Goal: Information Seeking & Learning: Understand process/instructions

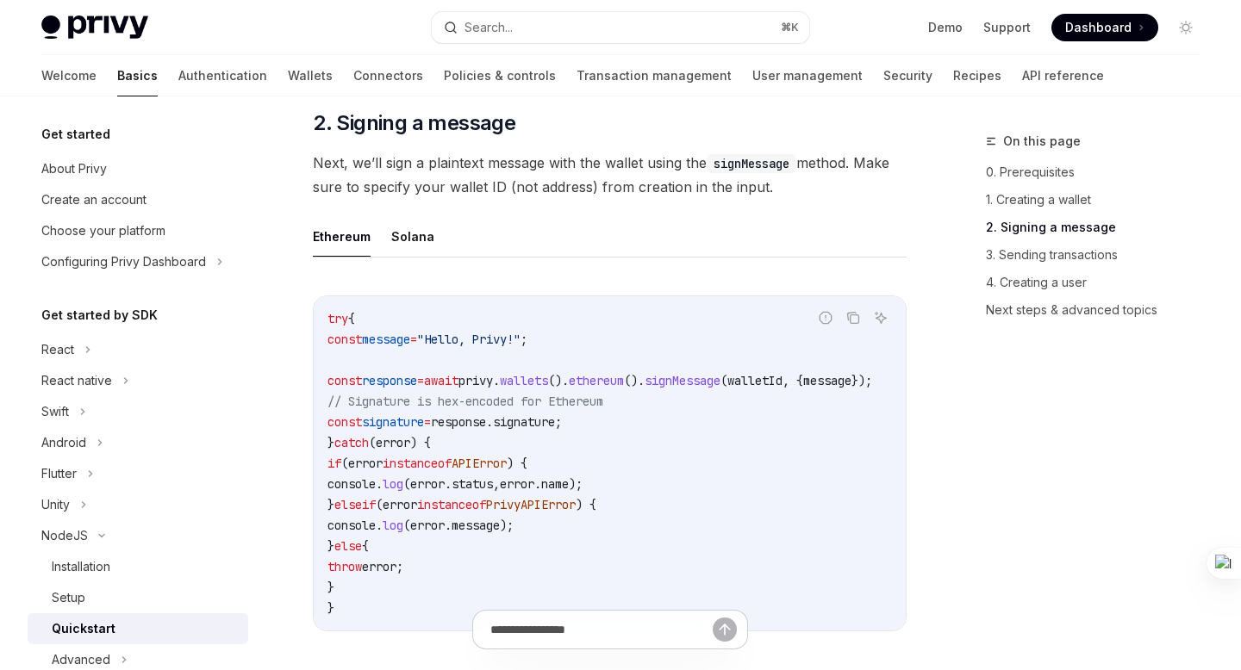
scroll to position [402, 0]
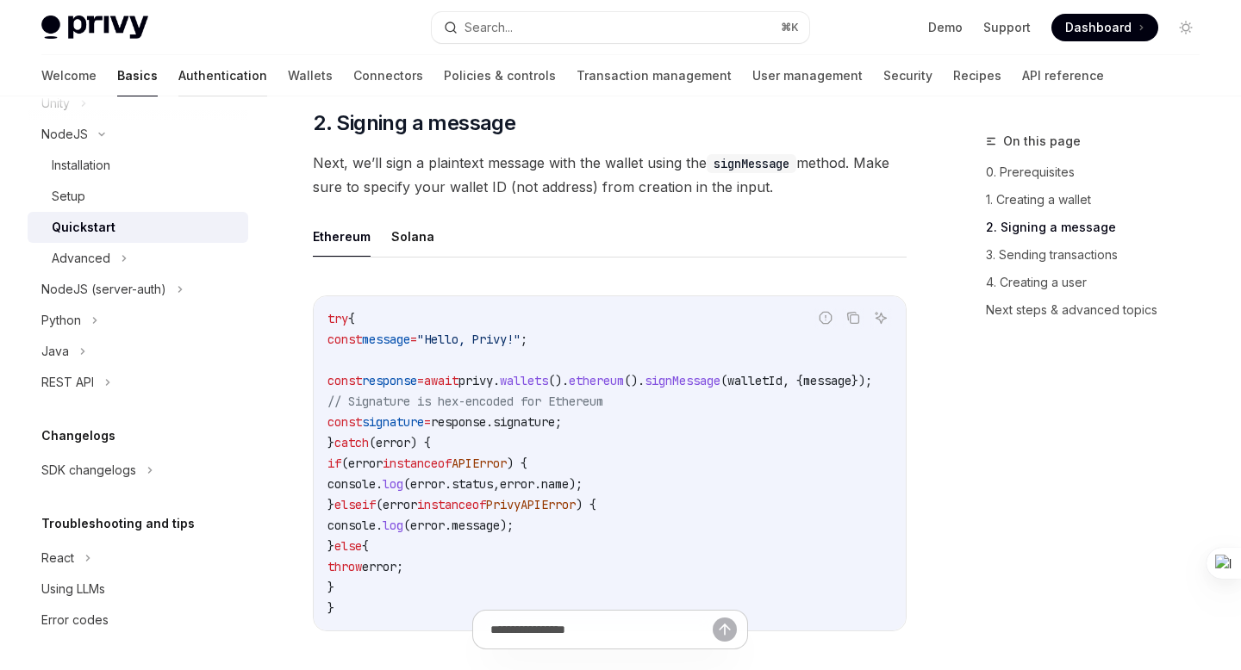
click at [178, 76] on link "Authentication" at bounding box center [222, 75] width 89 height 41
type textarea "*"
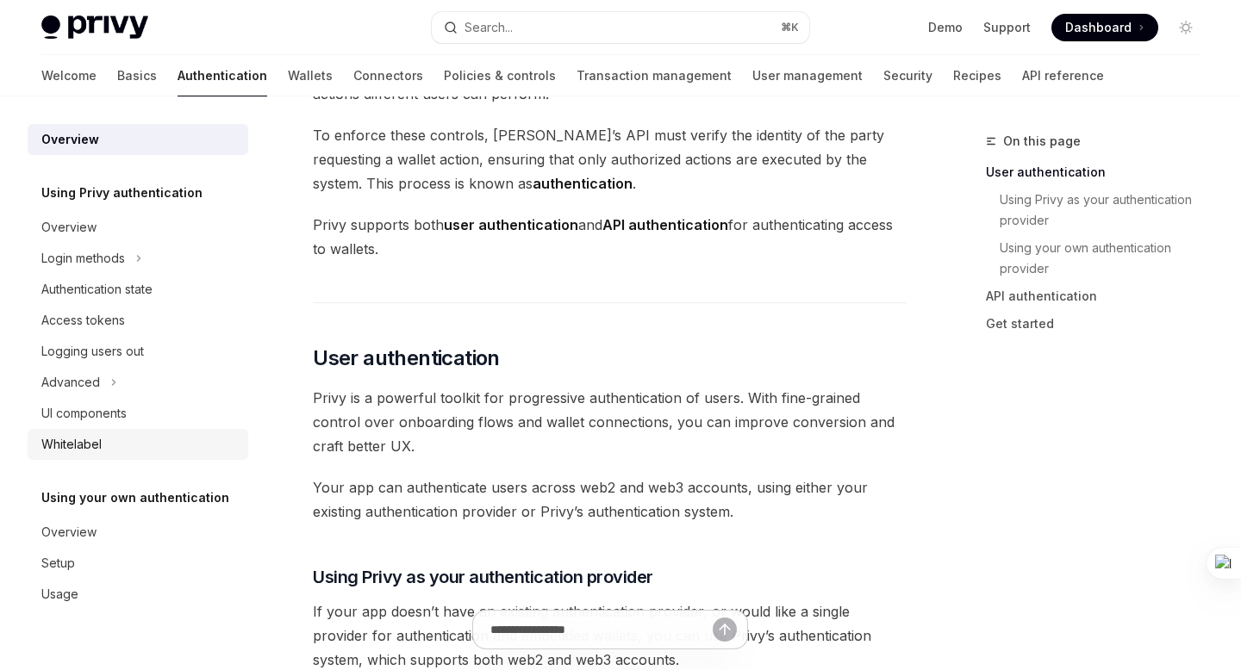
scroll to position [292, 0]
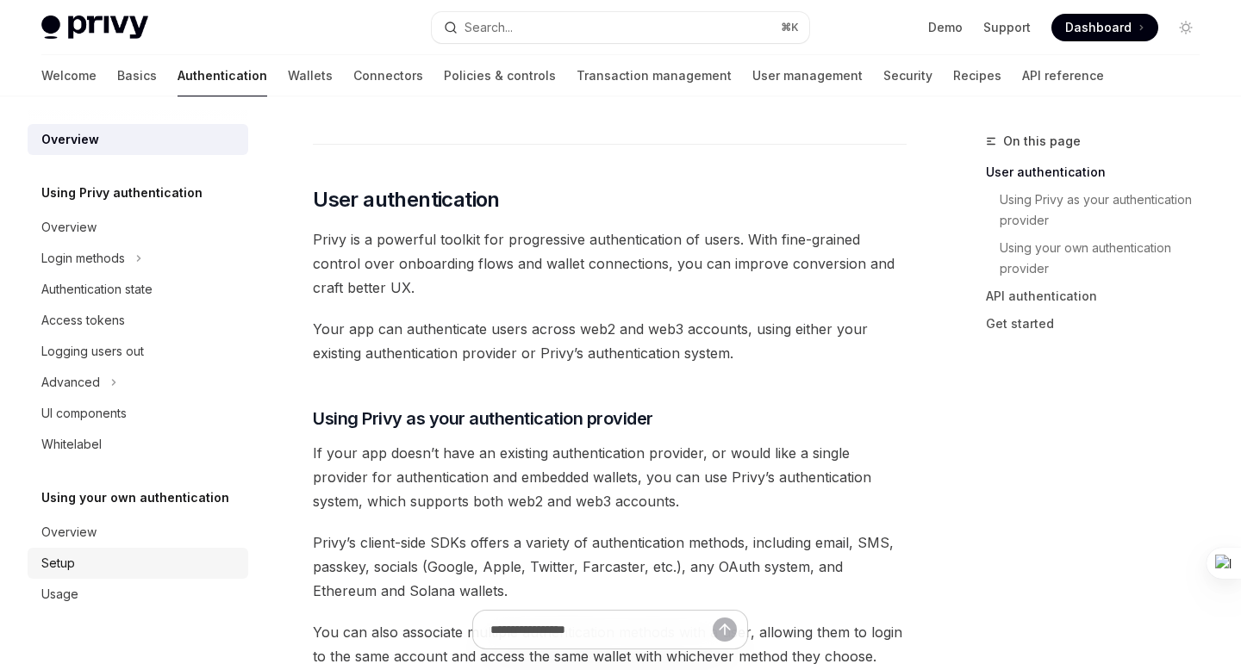
click at [84, 570] on div "Setup" at bounding box center [139, 563] width 196 height 21
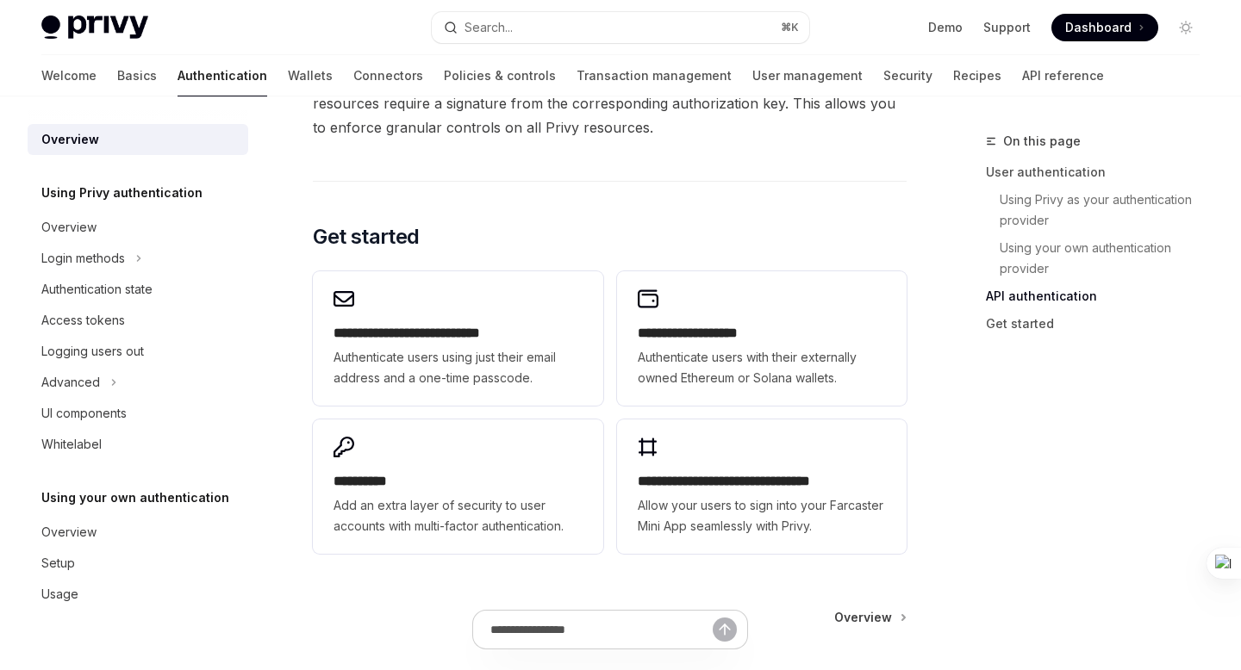
scroll to position [1515, 0]
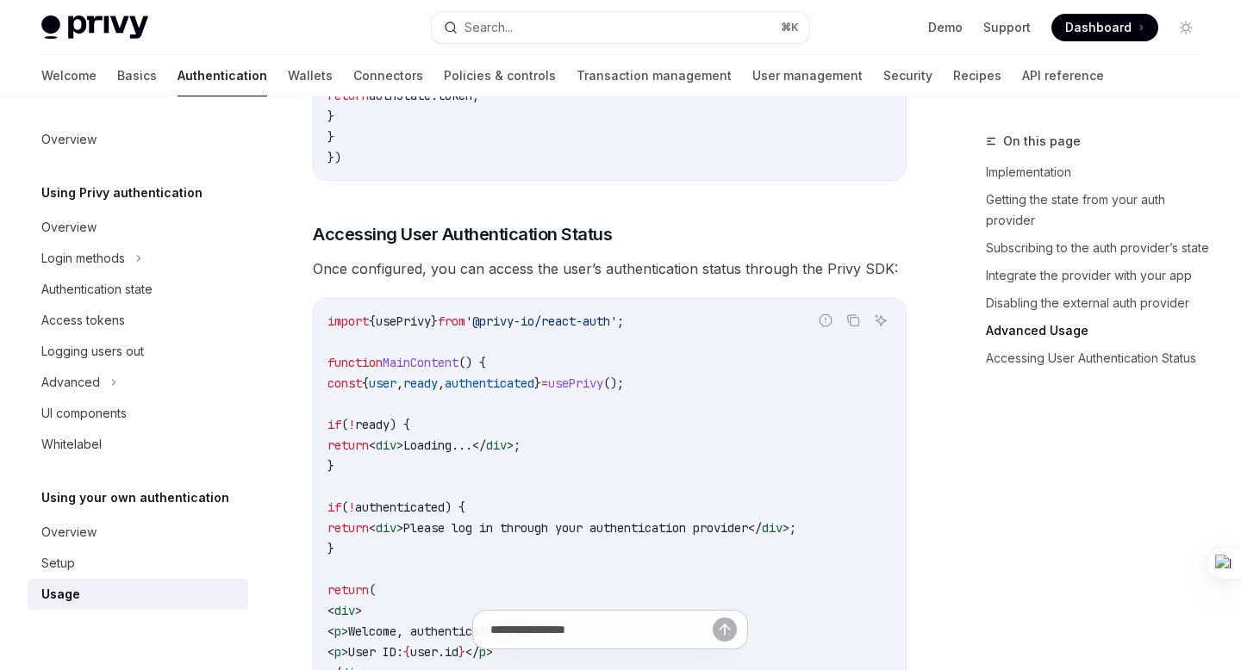
scroll to position [3785, 0]
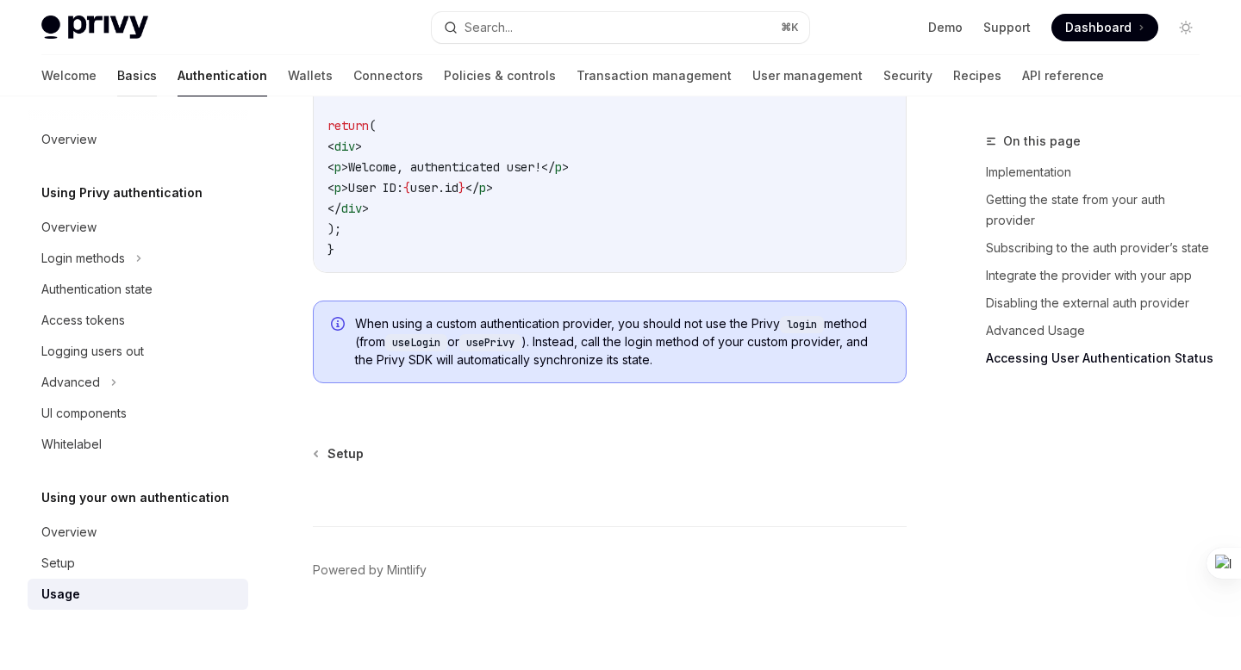
click at [117, 80] on link "Basics" at bounding box center [137, 75] width 40 height 41
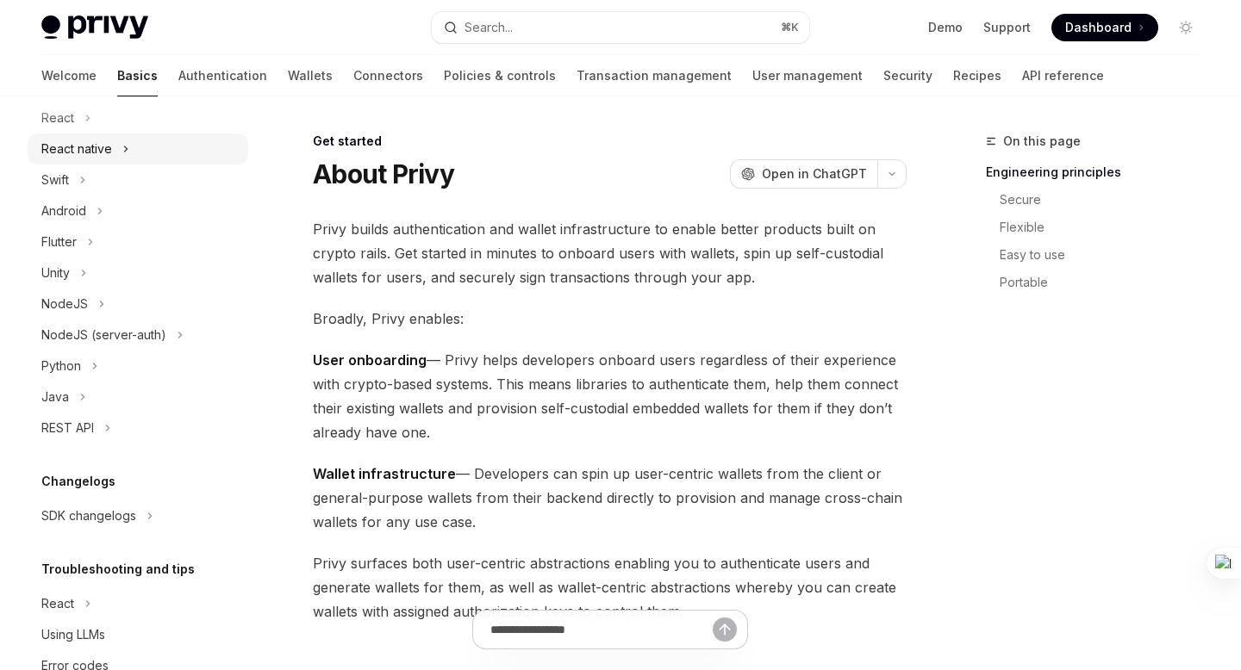
scroll to position [277, 0]
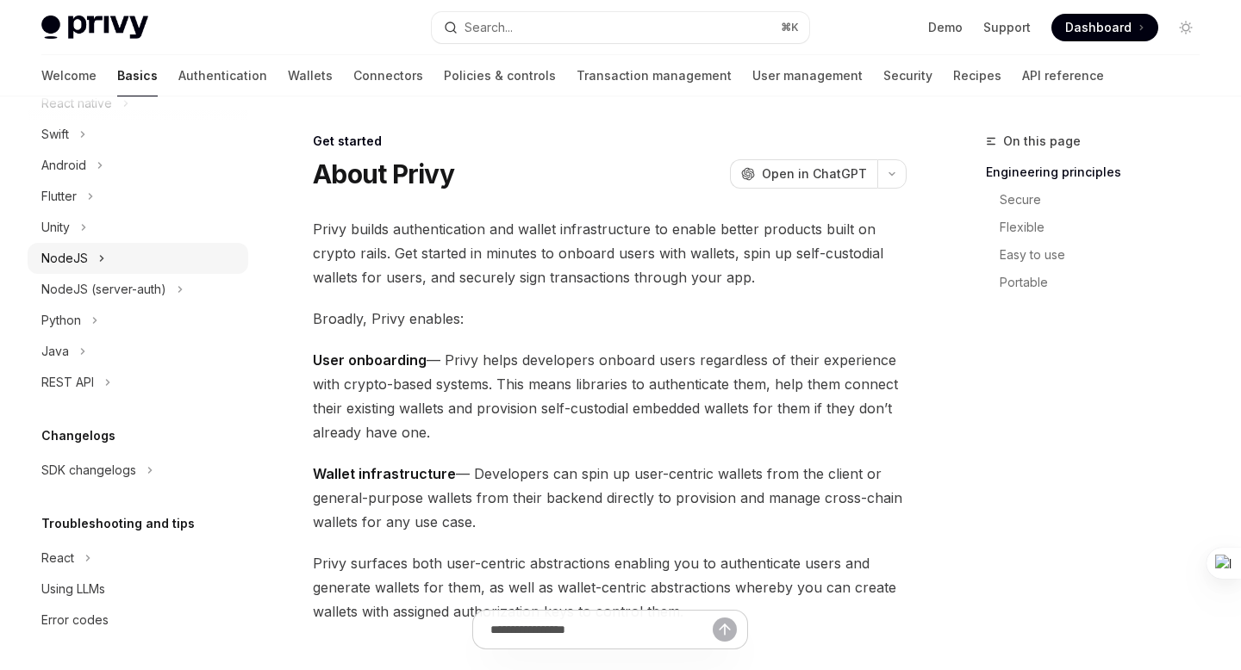
click at [102, 252] on icon at bounding box center [101, 258] width 7 height 21
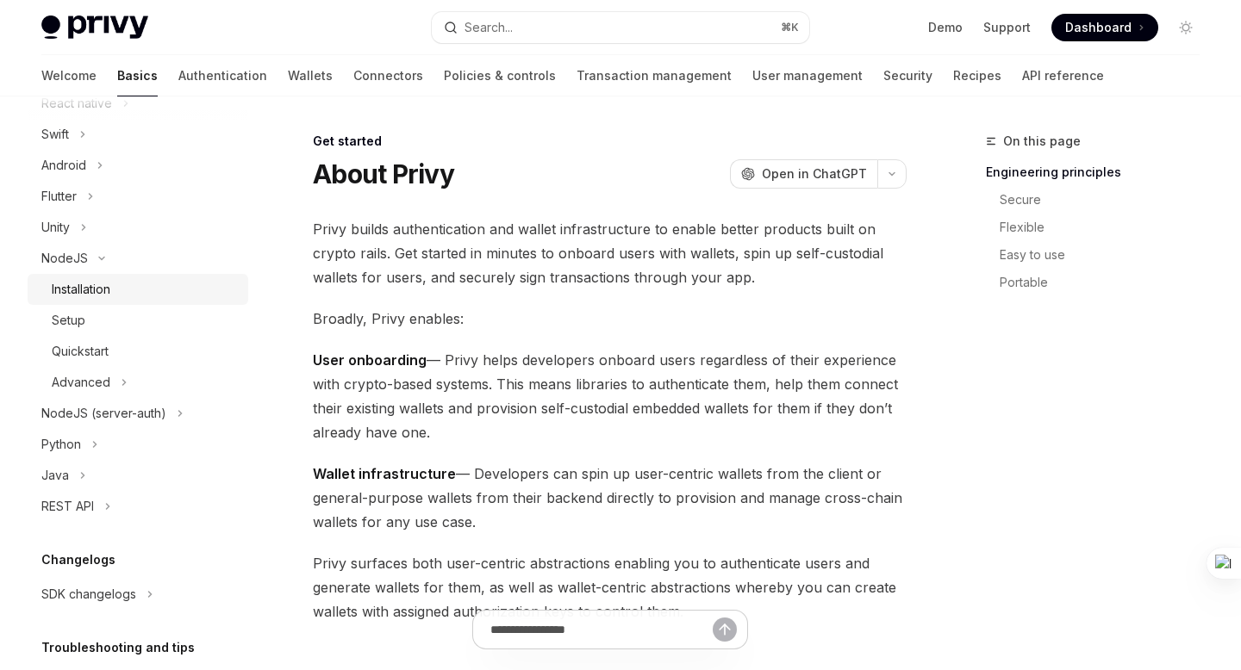
click at [90, 297] on div "Installation" at bounding box center [81, 289] width 59 height 21
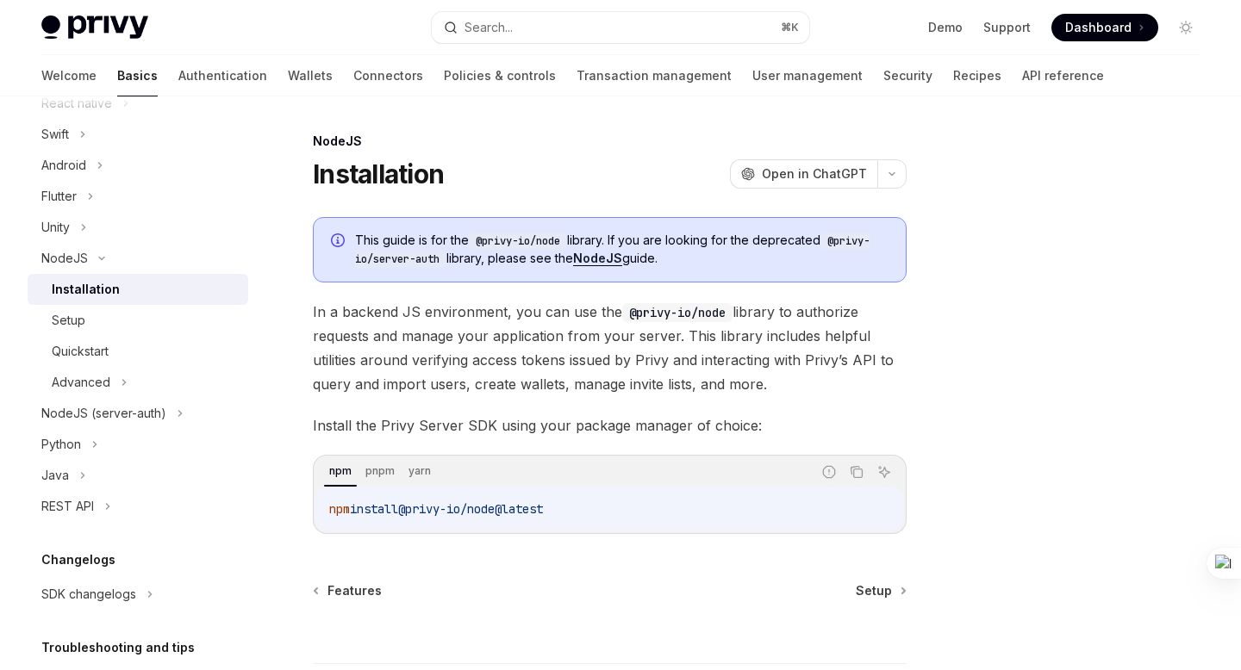
scroll to position [141, 0]
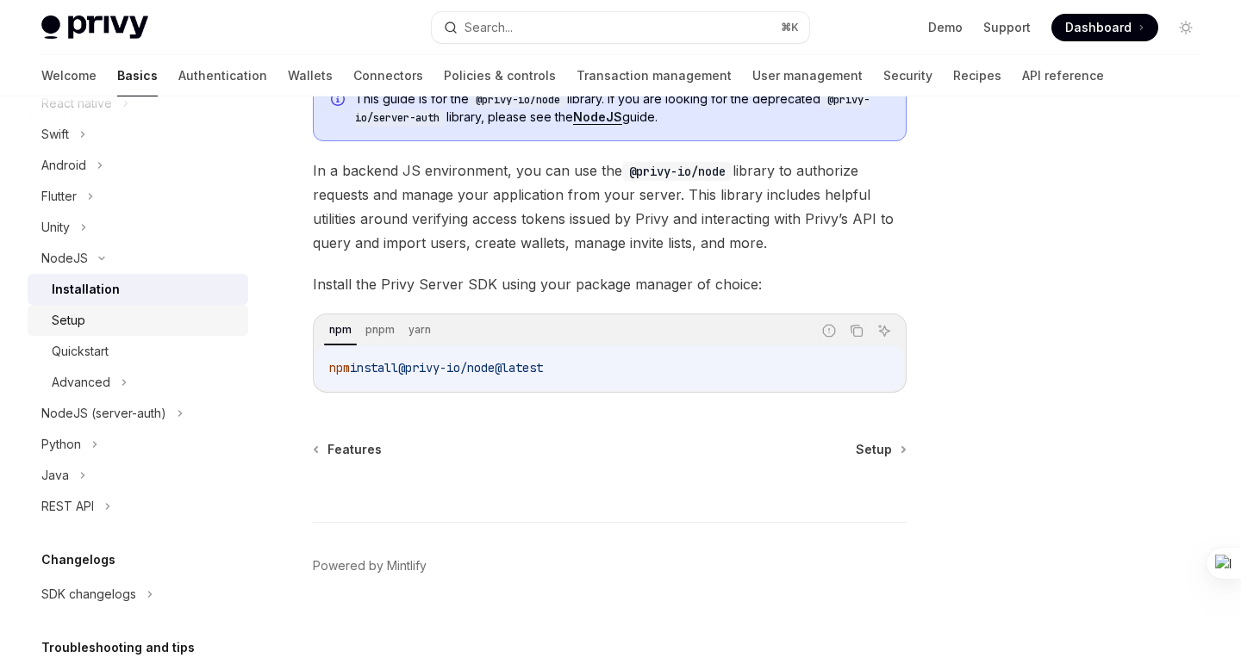
click at [109, 318] on div "Setup" at bounding box center [145, 320] width 186 height 21
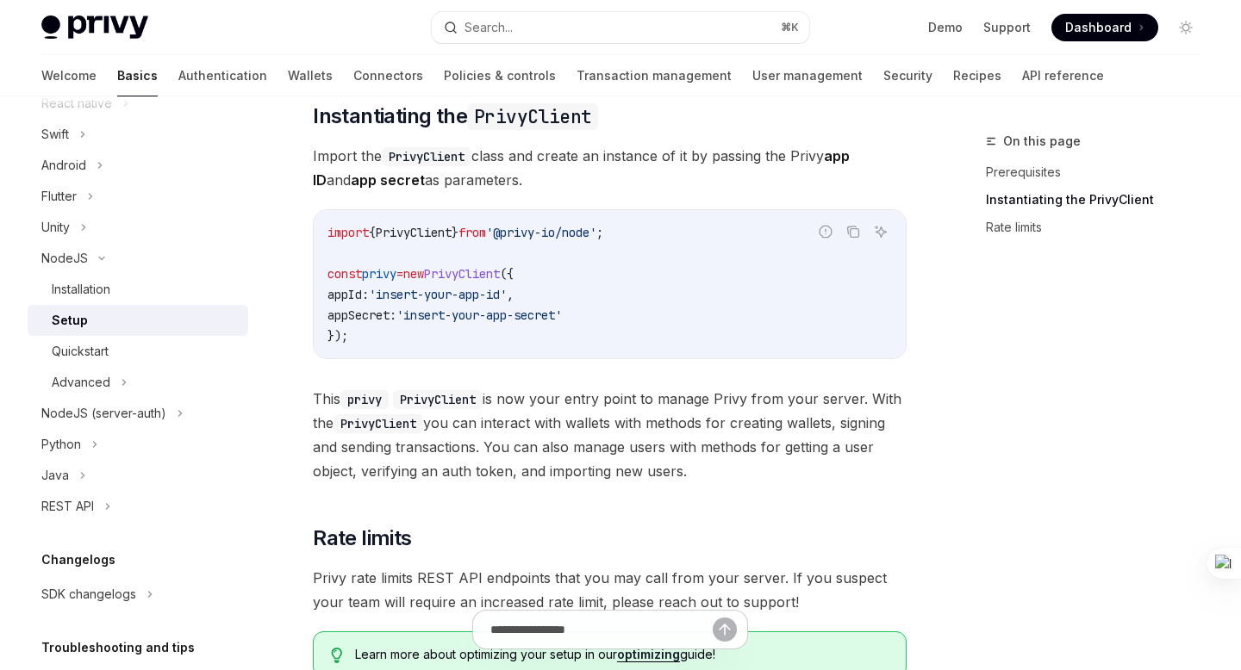
scroll to position [483, 0]
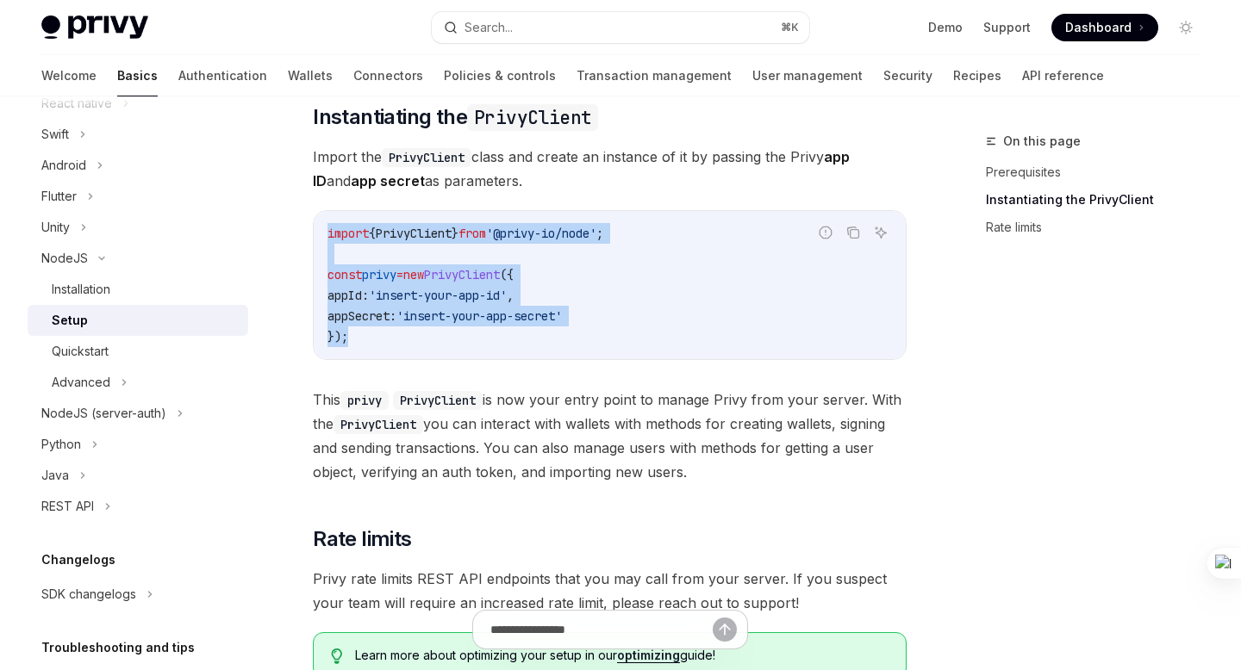
drag, startPoint x: 362, startPoint y: 338, endPoint x: 309, endPoint y: 236, distance: 114.5
click at [309, 236] on div "NodeJS Setup OpenAI Open in ChatGPT OpenAI Open in ChatGPT ​ Prerequisites Befo…" at bounding box center [448, 302] width 924 height 1309
copy code "import { PrivyClient } from '@privy-io/node' ; const privy = new PrivyClient ({…"
click at [110, 352] on div "Quickstart" at bounding box center [145, 351] width 186 height 21
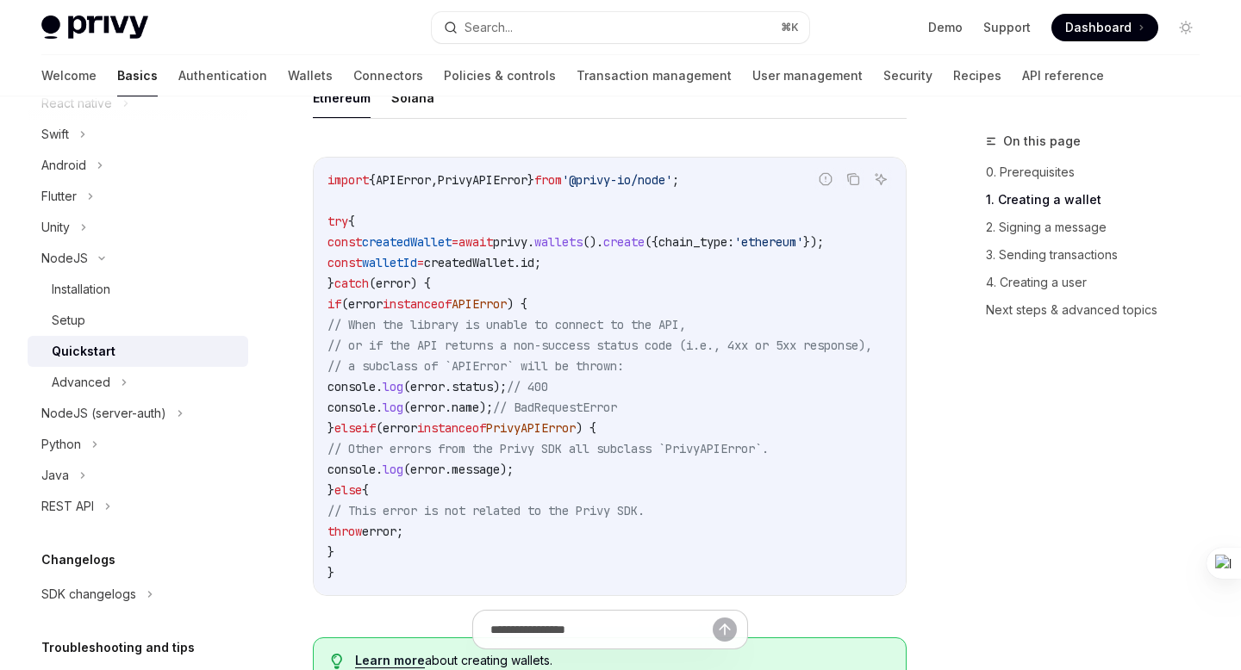
scroll to position [538, 0]
click at [855, 176] on icon "Copy the contents from the code block" at bounding box center [853, 181] width 14 height 14
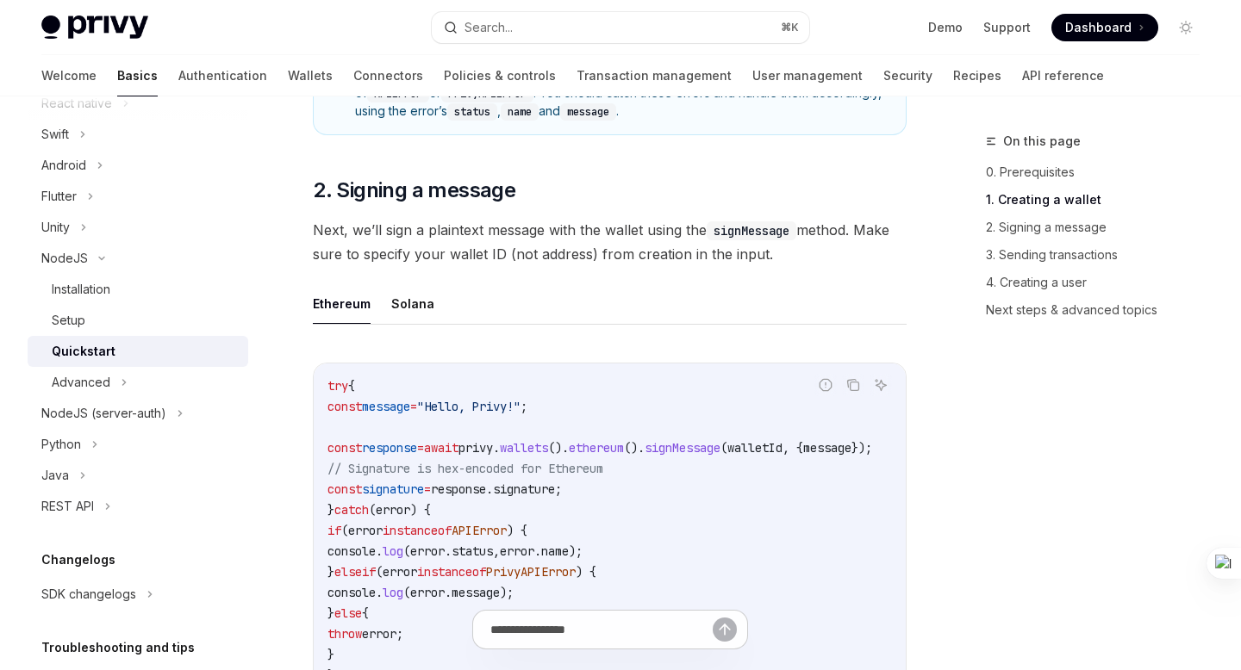
scroll to position [1184, 0]
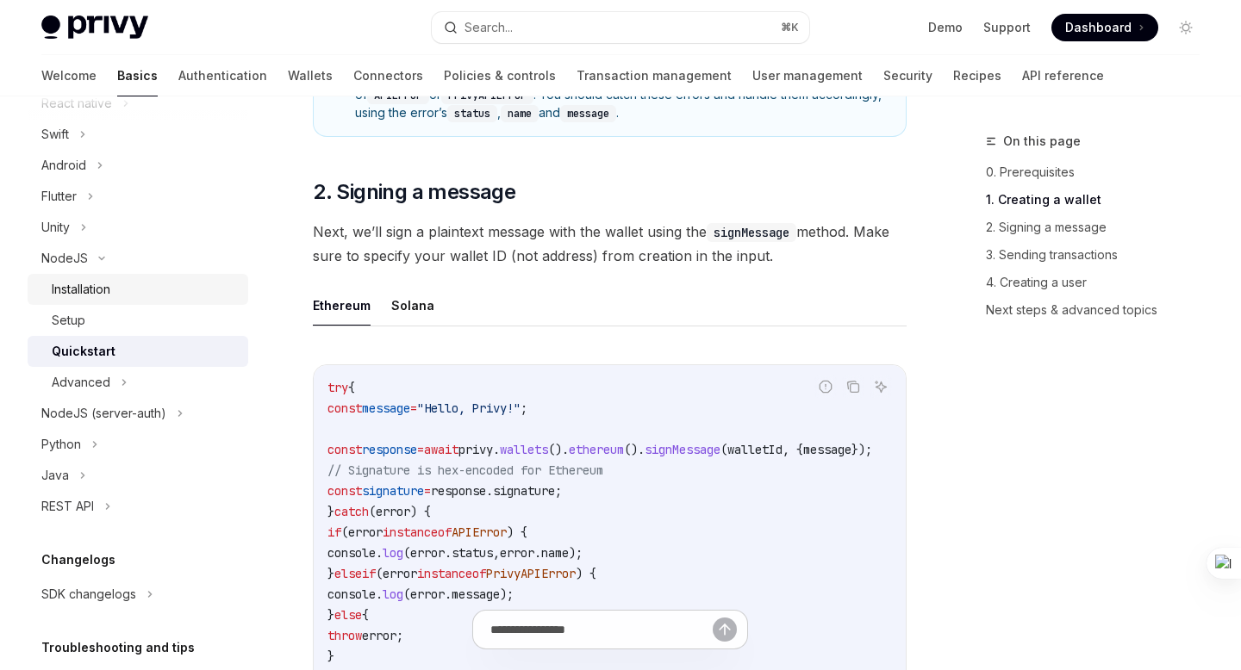
click at [134, 302] on link "Installation" at bounding box center [138, 289] width 221 height 31
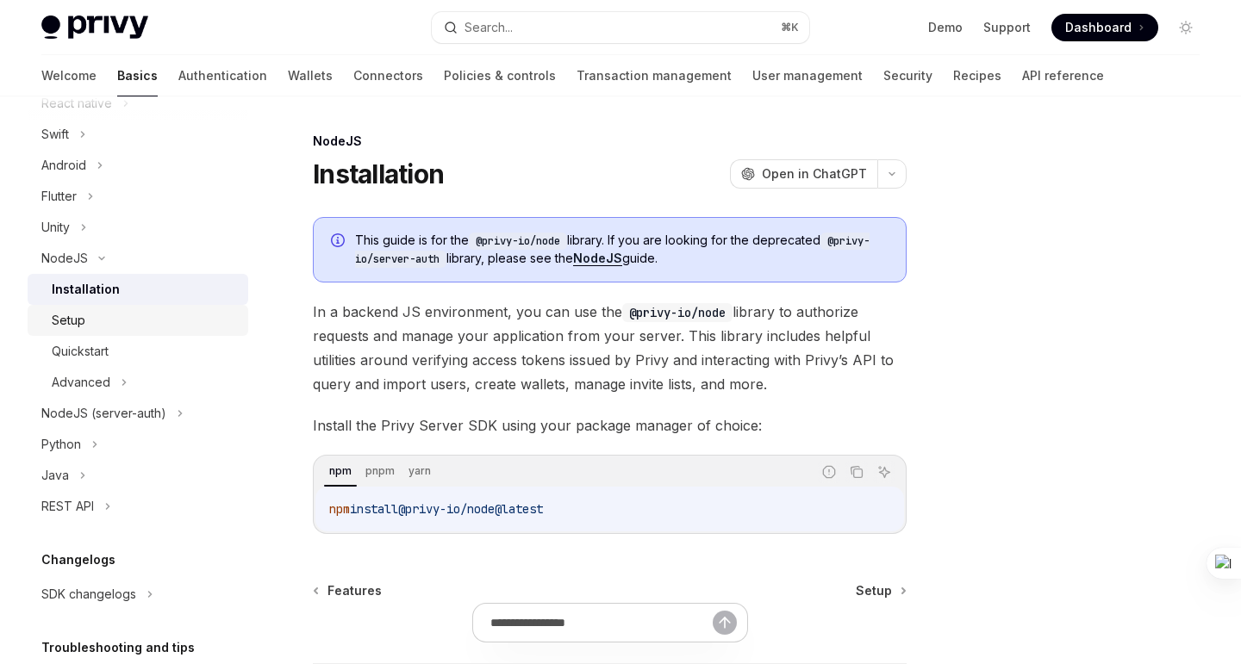
click at [120, 318] on div "Setup" at bounding box center [145, 320] width 186 height 21
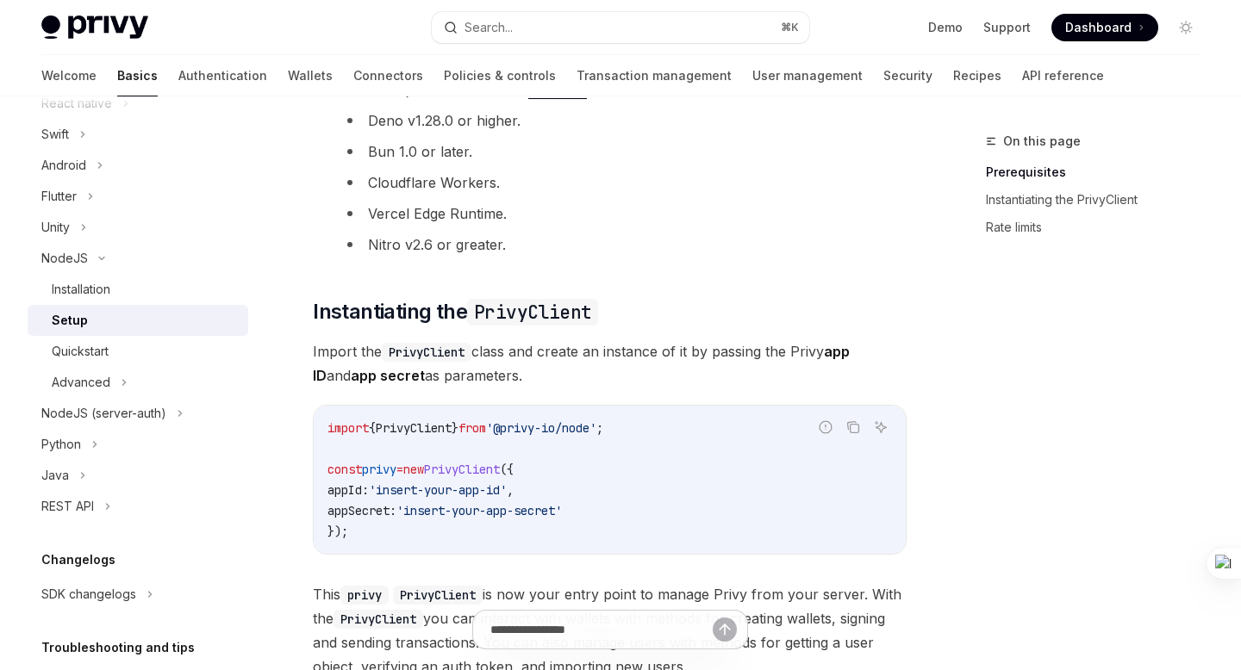
type textarea "*"
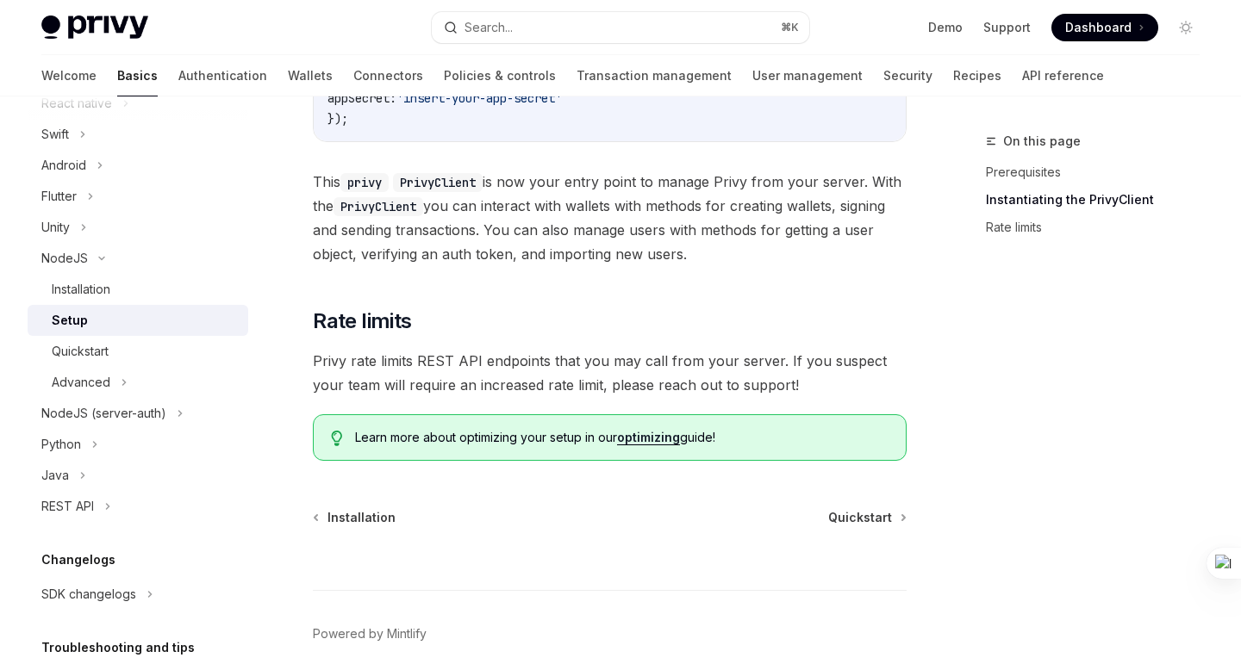
scroll to position [770, 0]
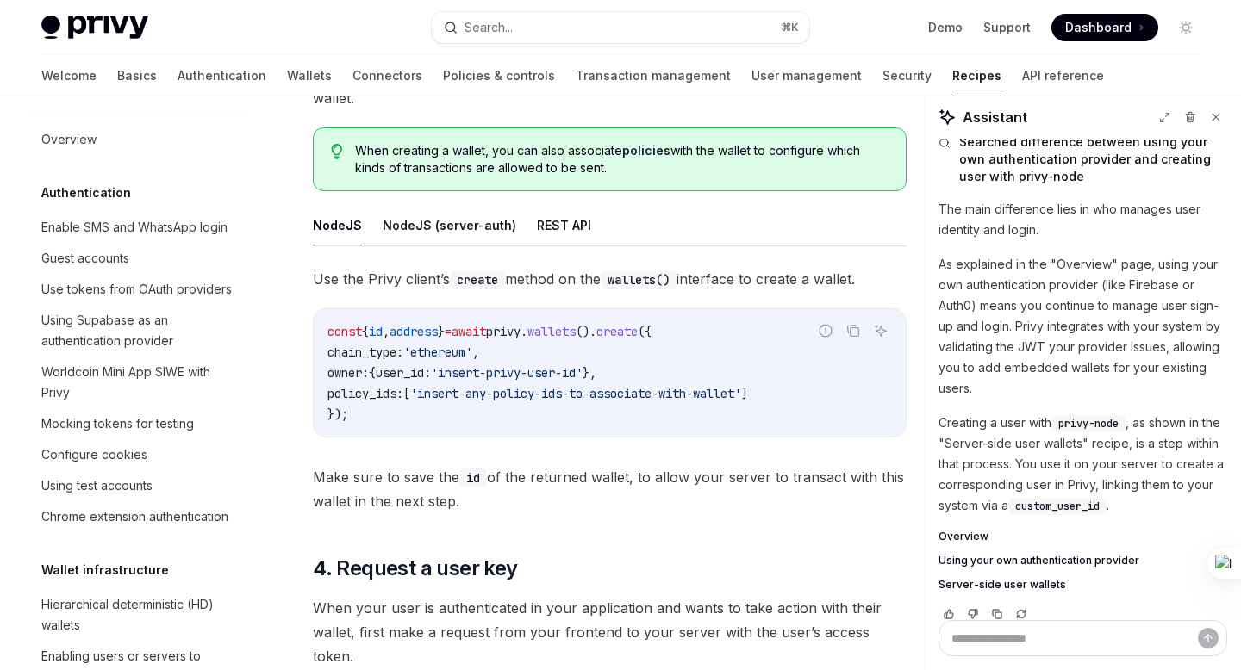
scroll to position [2200, 0]
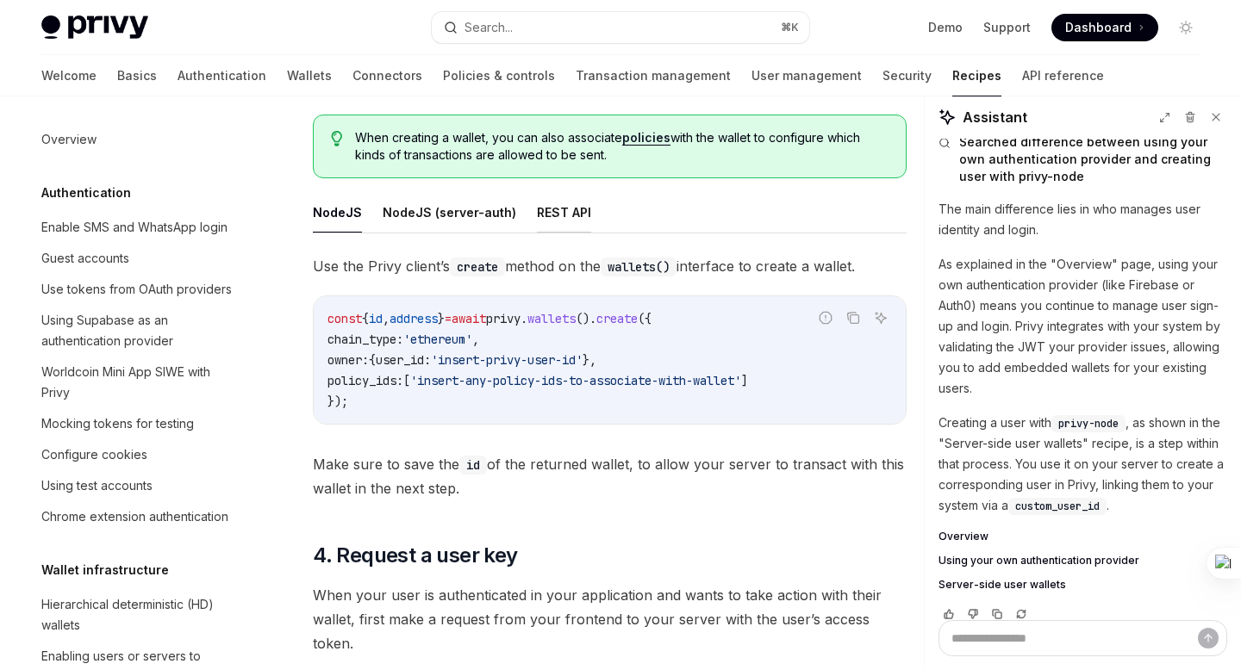
click at [546, 208] on button "REST API" at bounding box center [564, 212] width 54 height 41
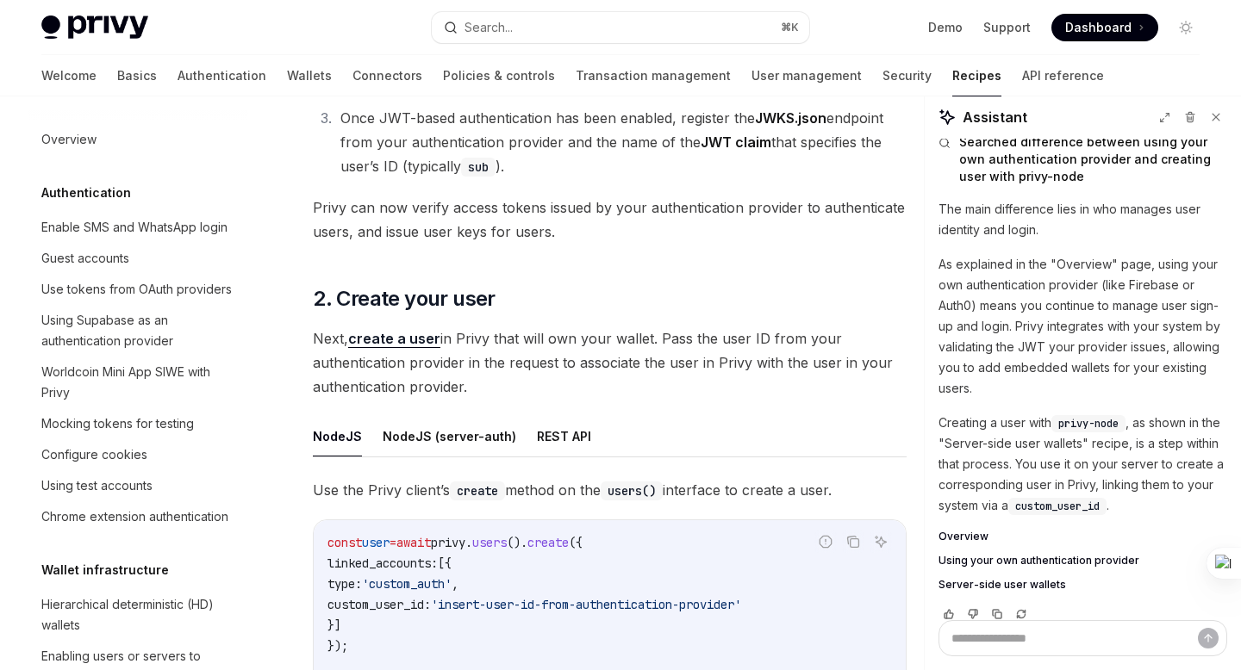
scroll to position [1377, 0]
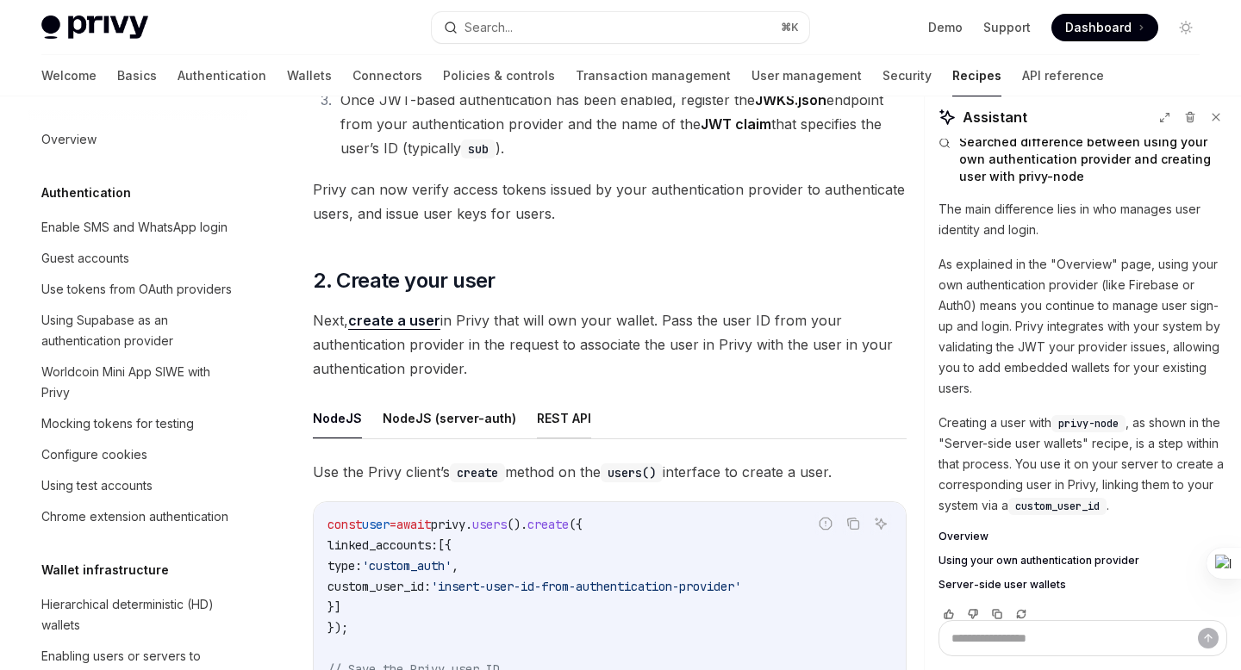
click at [558, 421] on button "REST API" at bounding box center [564, 418] width 54 height 41
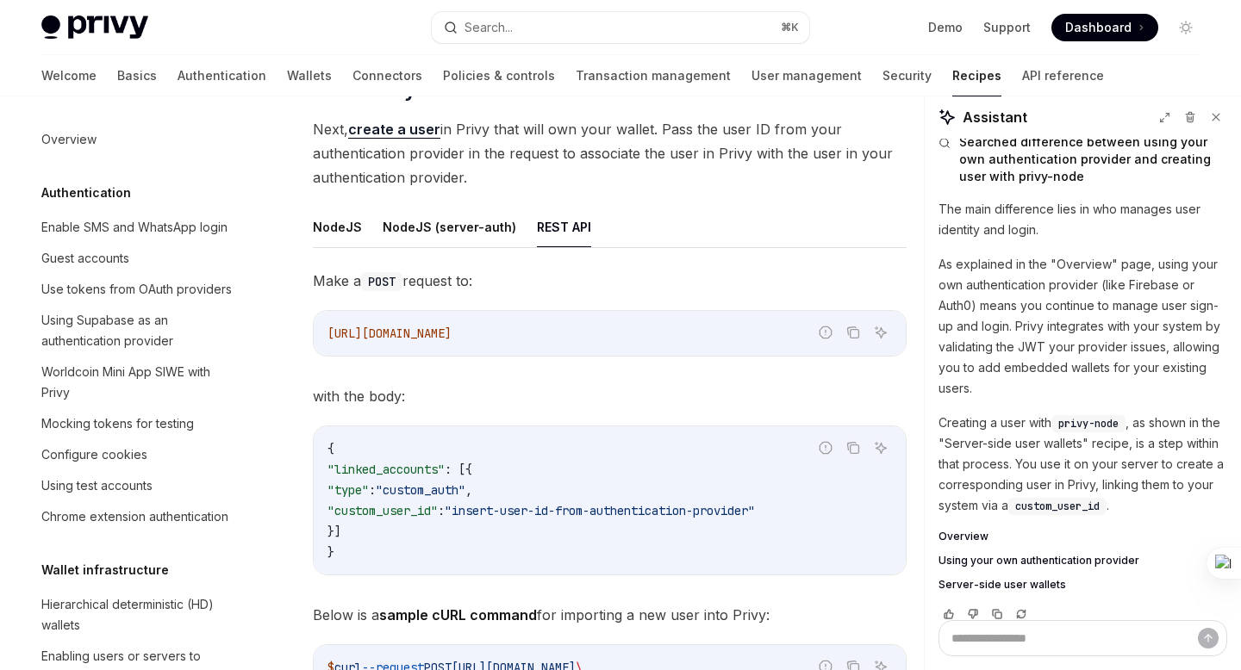
scroll to position [1573, 0]
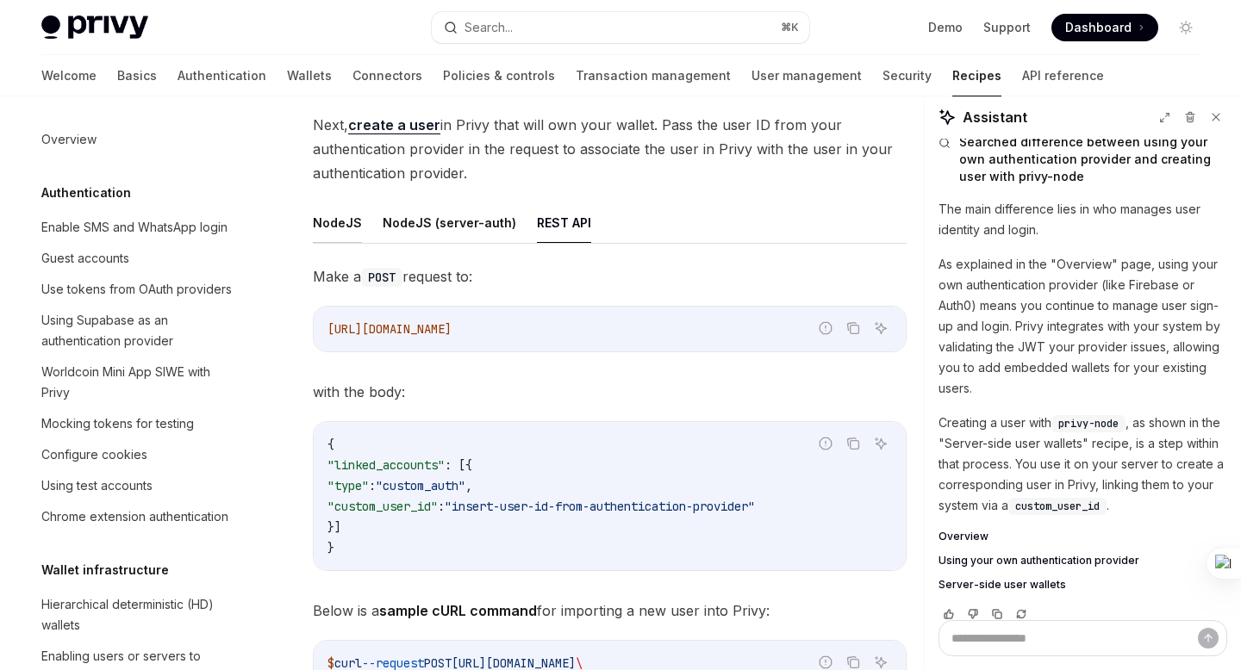
click at [341, 230] on button "NodeJS" at bounding box center [337, 223] width 49 height 41
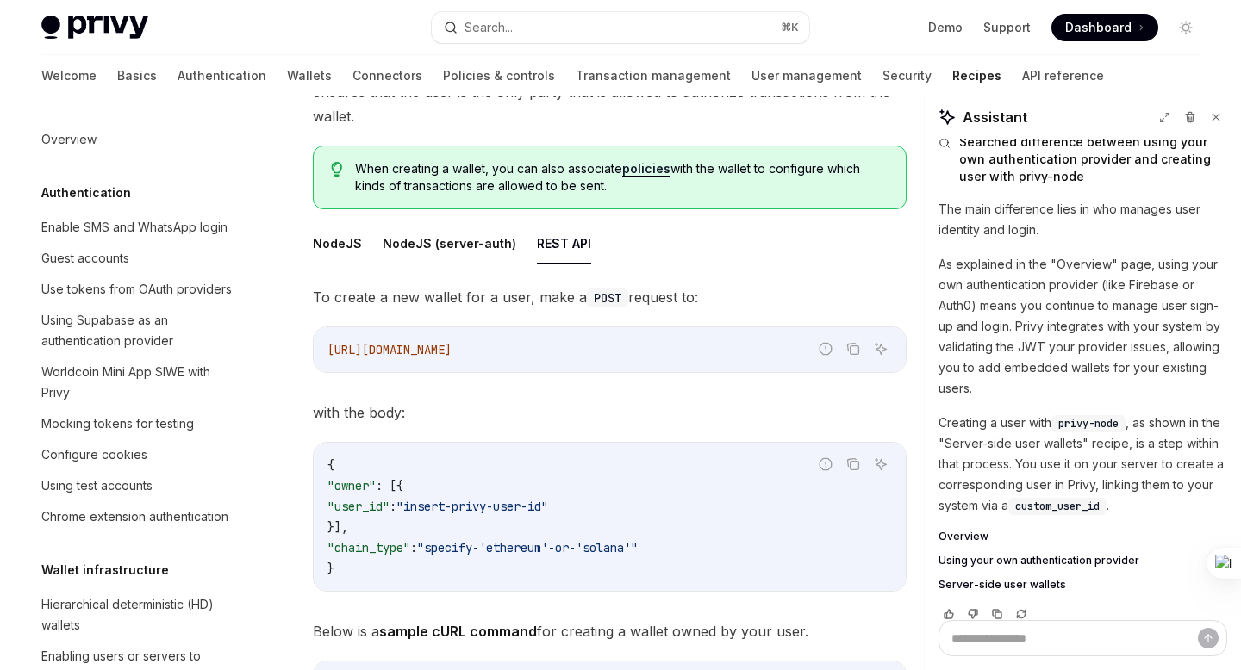
scroll to position [2183, 0]
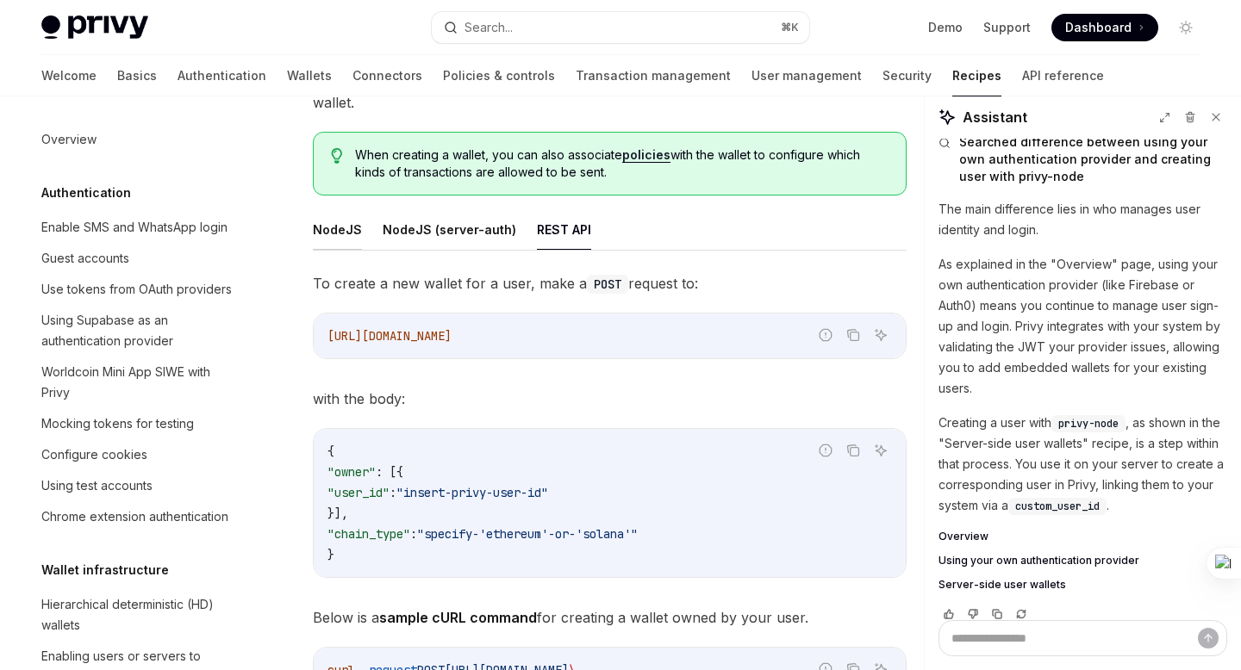
click at [333, 229] on button "NodeJS" at bounding box center [337, 229] width 49 height 41
type textarea "*"
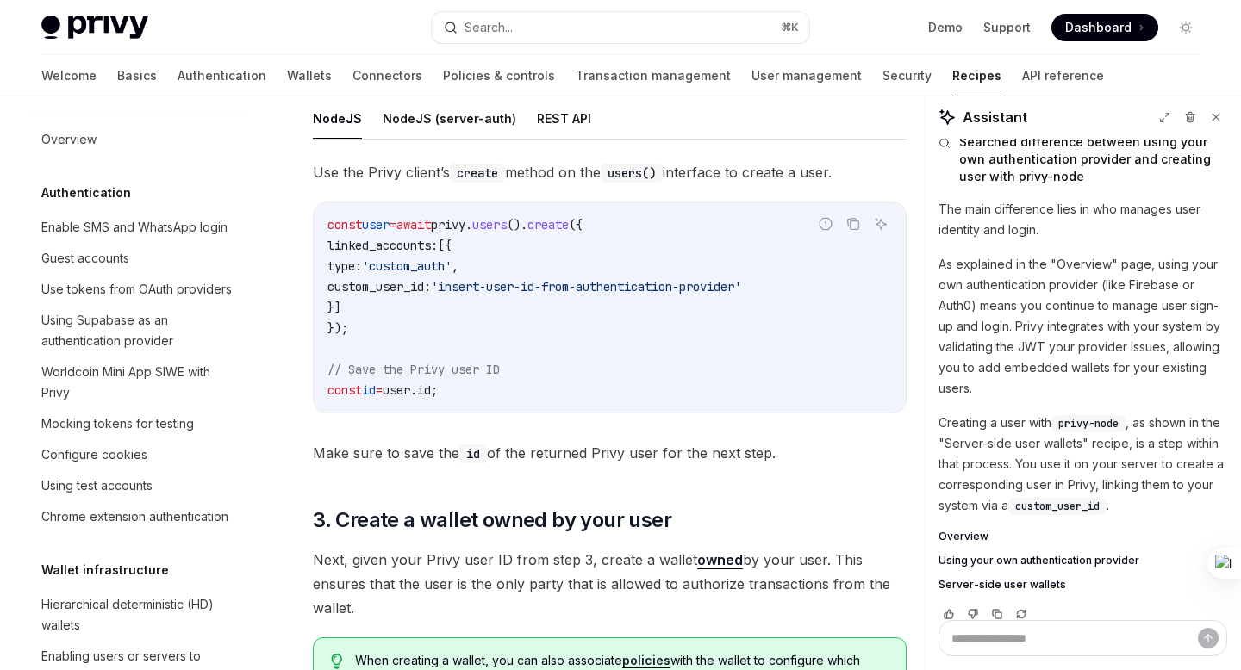
scroll to position [1675, 0]
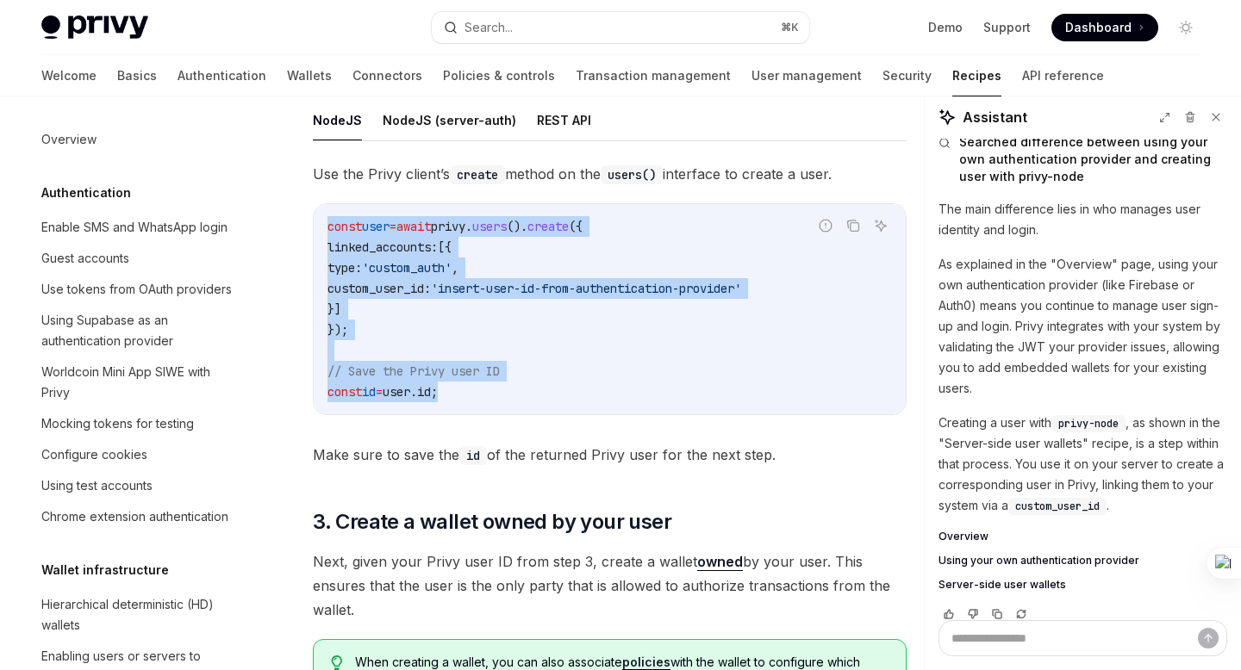
drag, startPoint x: 484, startPoint y: 391, endPoint x: 327, endPoint y: 209, distance: 240.7
click at [327, 209] on div "const user = await privy . users (). create ({ linked_accounts: [{ type: 'custo…" at bounding box center [610, 309] width 592 height 210
click at [856, 228] on icon "Copy the contents from the code block" at bounding box center [853, 226] width 14 height 14
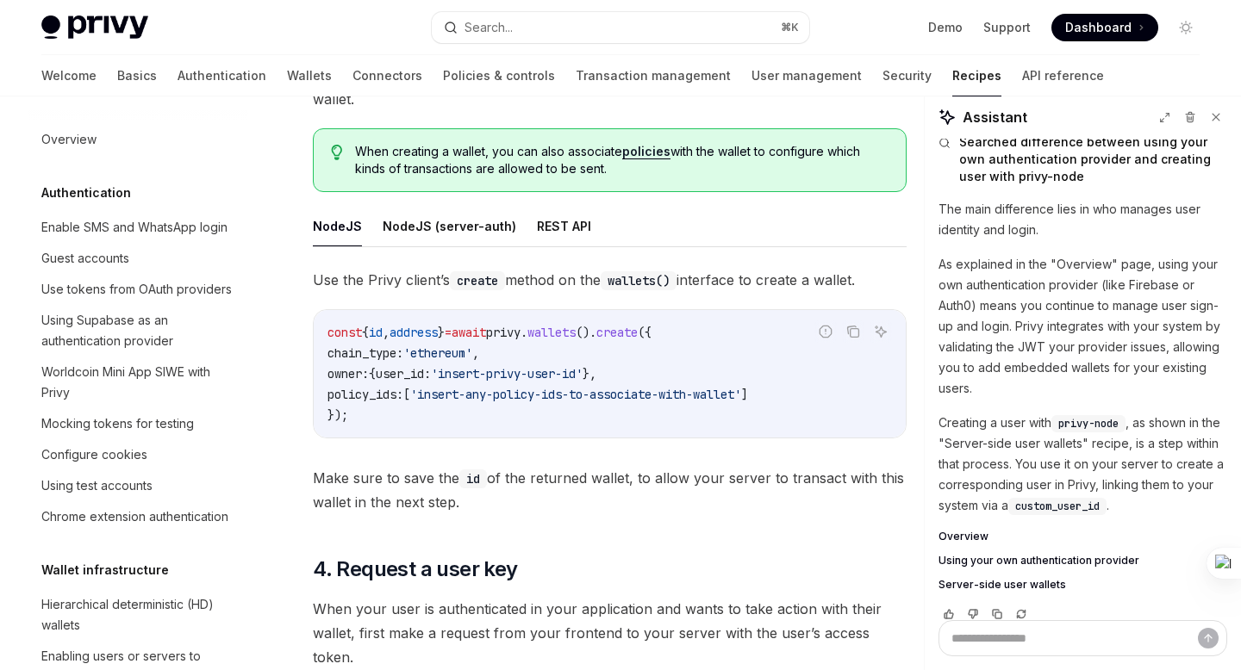
scroll to position [2197, 0]
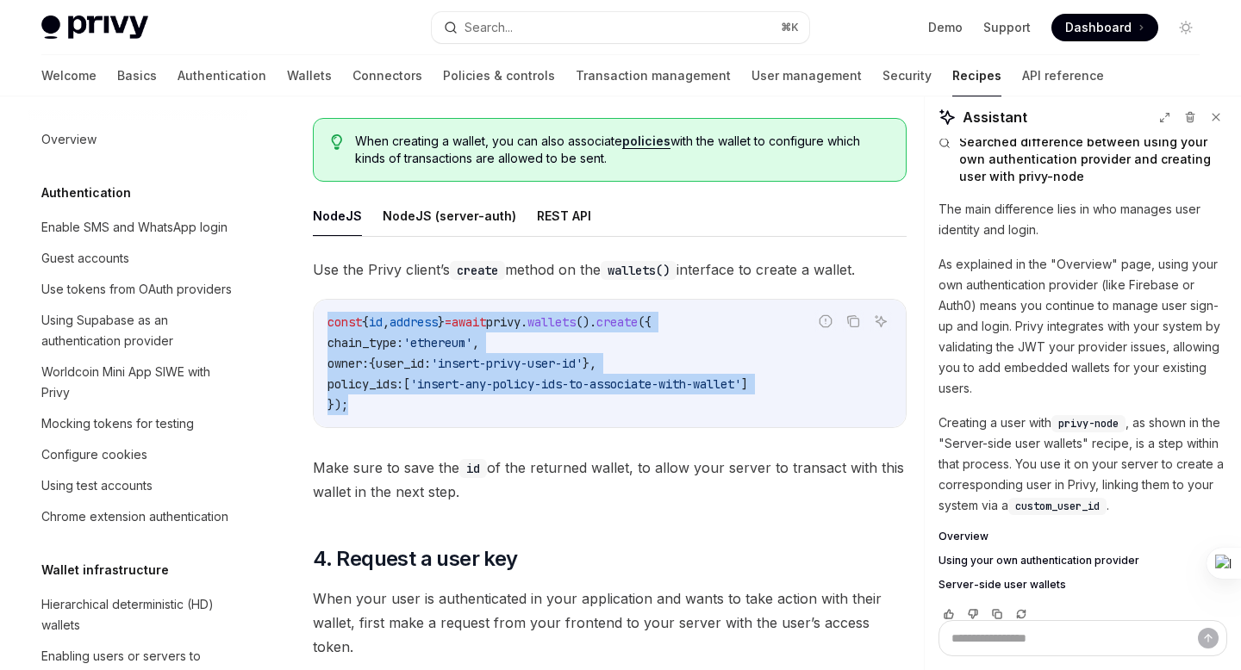
drag, startPoint x: 371, startPoint y: 401, endPoint x: 313, endPoint y: 312, distance: 105.9
click at [314, 312] on div "const { id , address } = await privy . wallets (). create ({ chain_type: 'ether…" at bounding box center [610, 364] width 592 height 128
click at [859, 323] on icon "Copy the contents from the code block" at bounding box center [853, 322] width 14 height 14
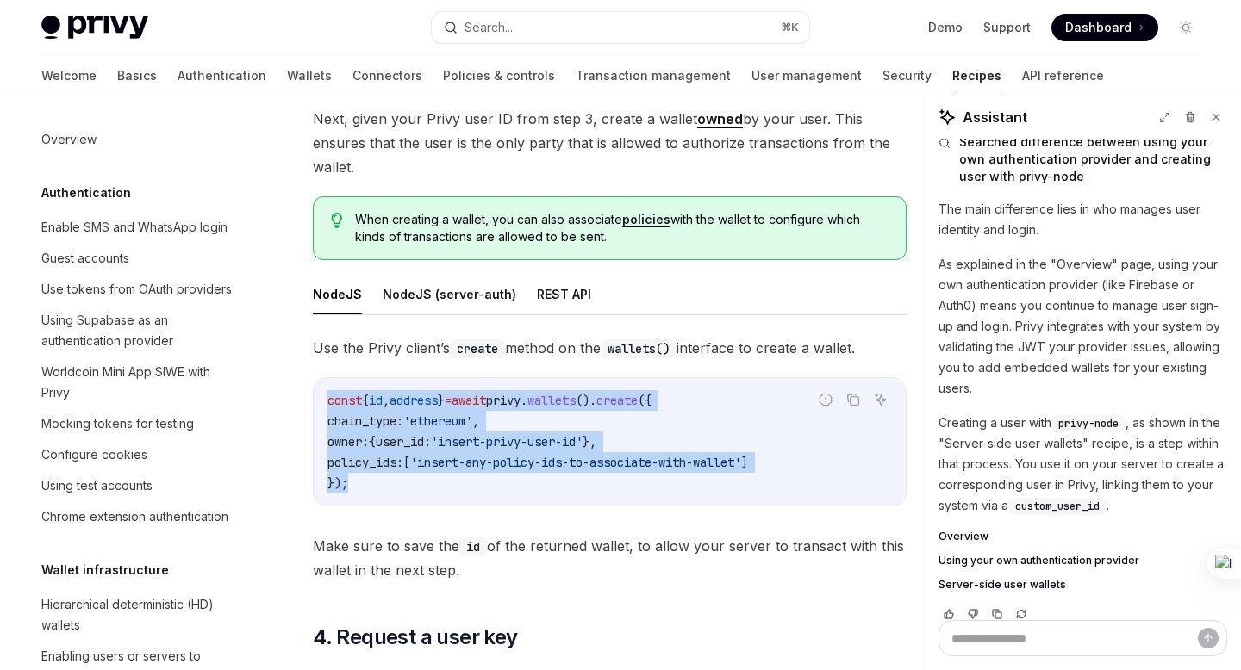
scroll to position [2117, 0]
click at [527, 447] on span "'insert-privy-user-id'" at bounding box center [507, 444] width 152 height 16
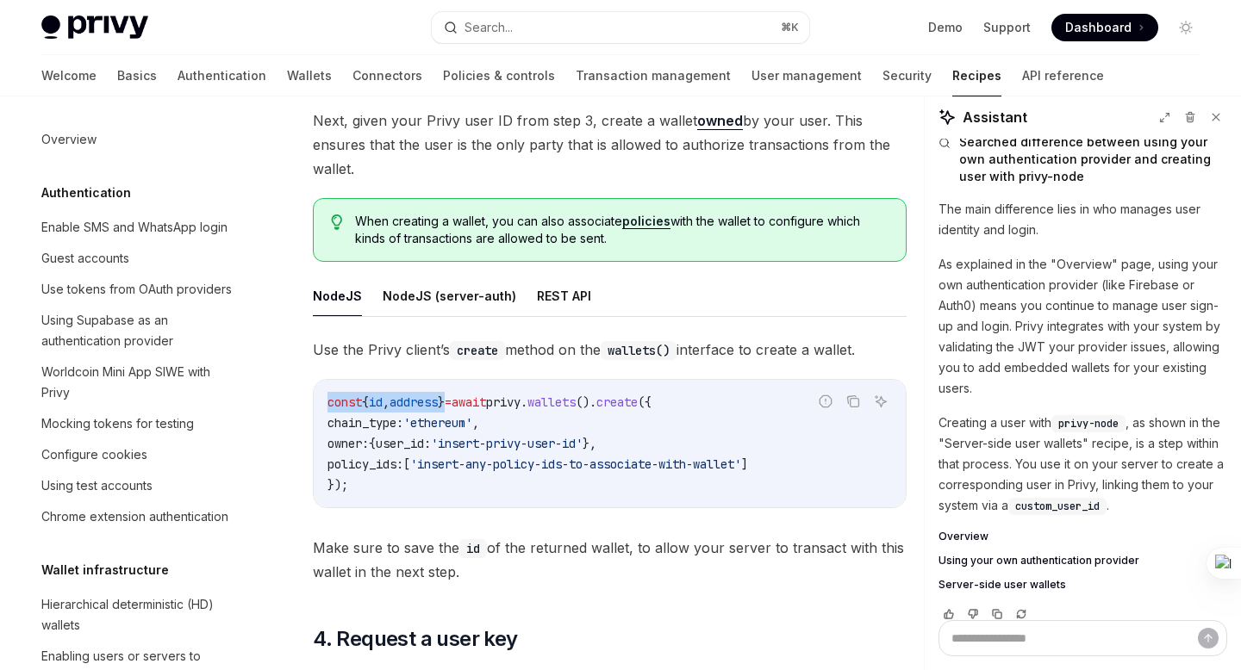
drag, startPoint x: 462, startPoint y: 399, endPoint x: 316, endPoint y: 396, distance: 145.7
click at [316, 396] on div "const { id , address } = await privy . wallets (). create ({ chain_type: 'ether…" at bounding box center [610, 444] width 592 height 128
copy span "const { id , address }"
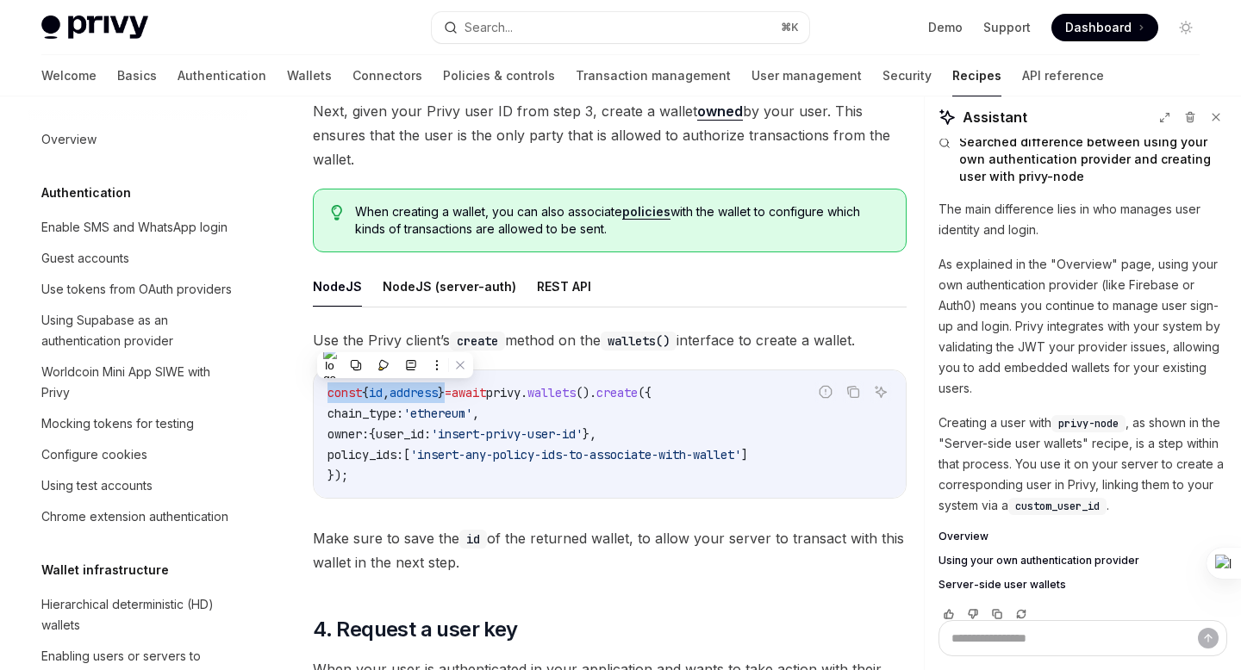
scroll to position [2133, 0]
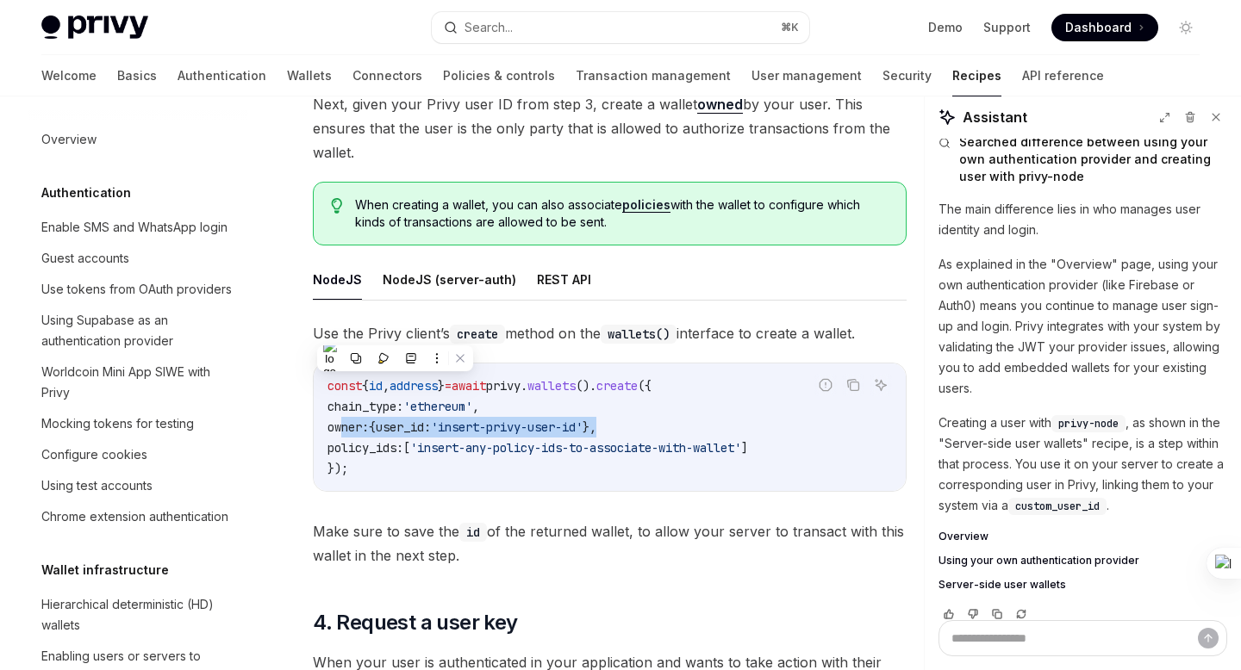
drag, startPoint x: 663, startPoint y: 432, endPoint x: 340, endPoint y: 423, distance: 323.3
click at [340, 423] on code "const { id , address } = await privy . wallets (). create ({ chain_type: 'ether…" at bounding box center [609, 427] width 564 height 103
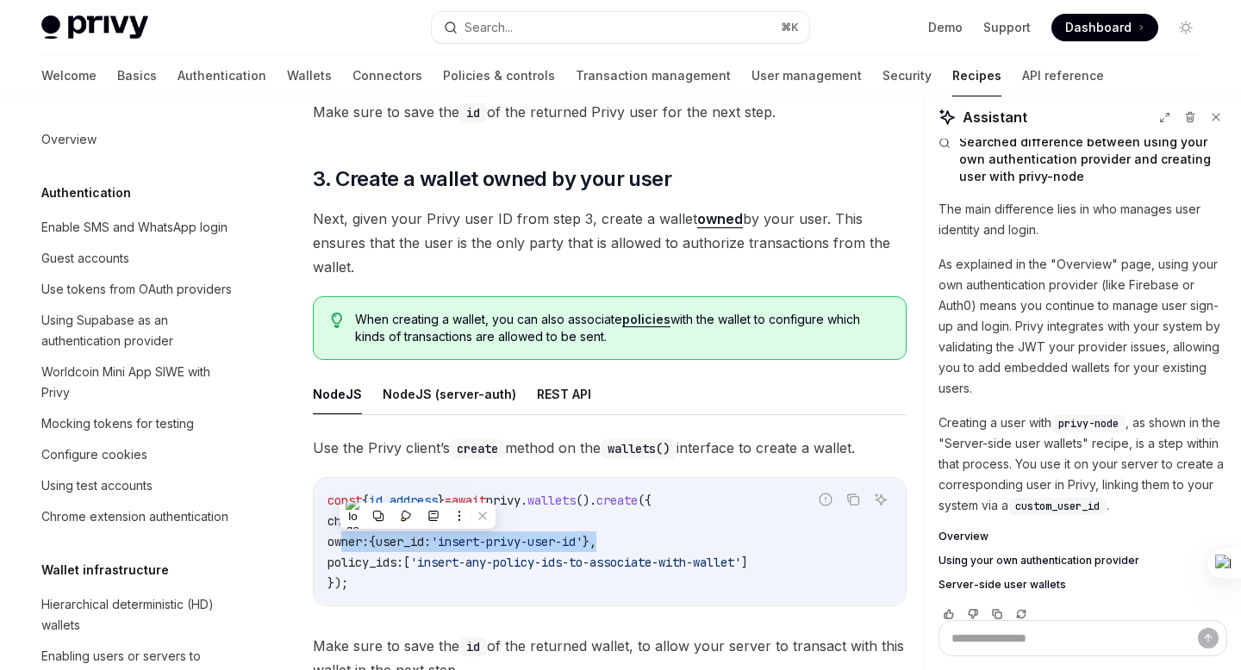
scroll to position [2022, 0]
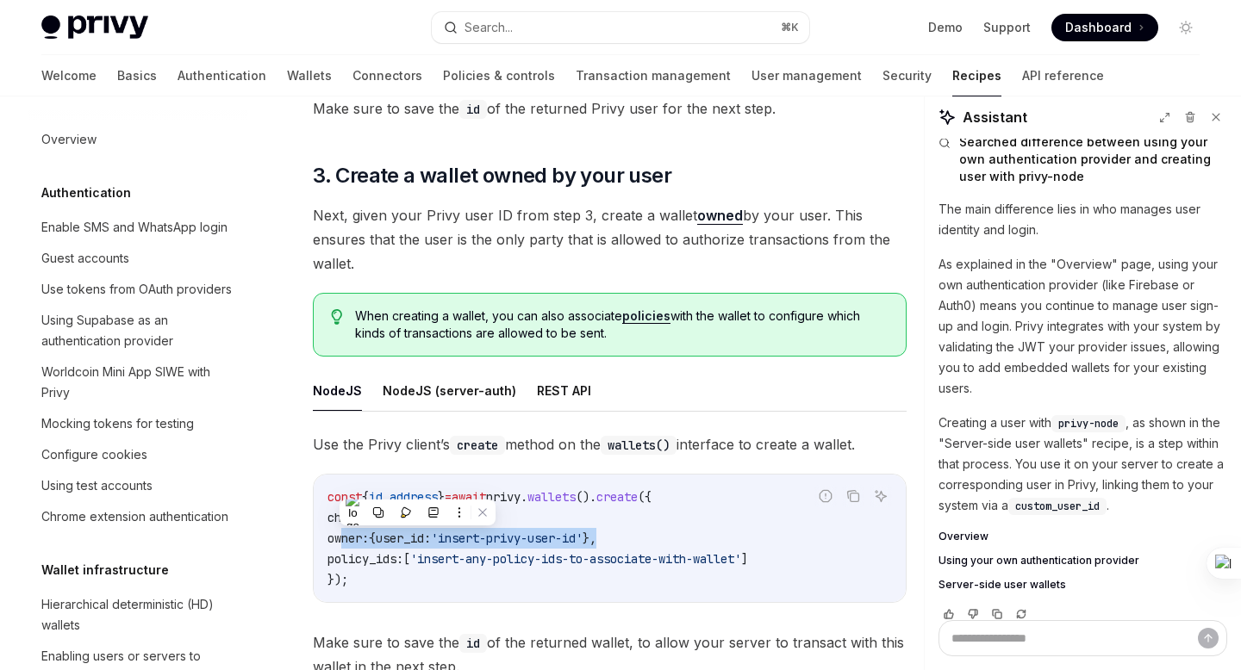
copy span "owner: { user_id: 'insert-privy-user-id' },"
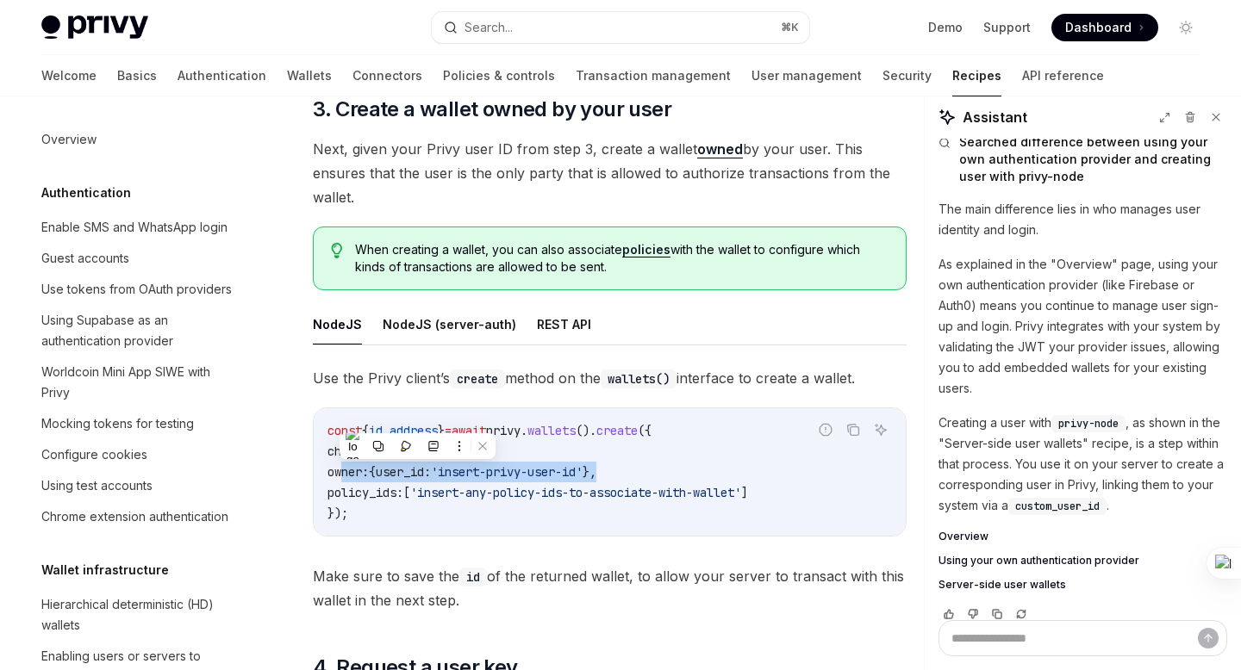
scroll to position [2125, 0]
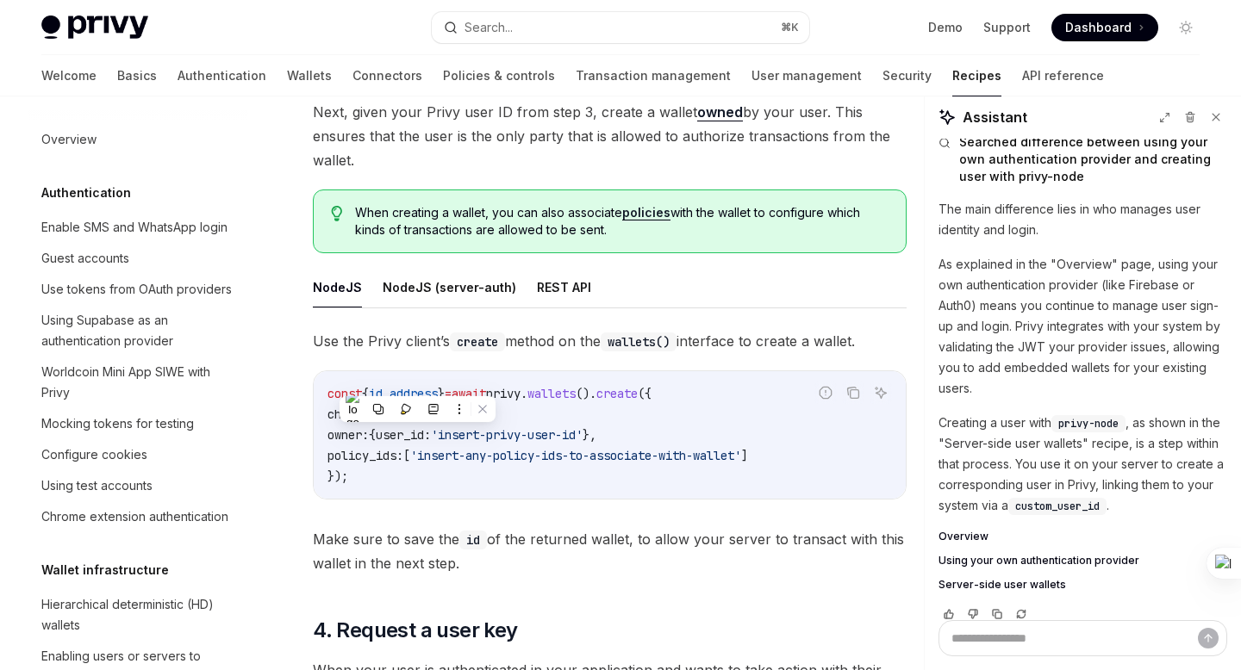
click at [493, 378] on div "const { id , address } = await privy . wallets (). create ({ chain_type: 'ether…" at bounding box center [610, 435] width 592 height 128
click at [445, 392] on span "}" at bounding box center [441, 394] width 7 height 16
drag, startPoint x: 466, startPoint y: 392, endPoint x: 323, endPoint y: 392, distance: 143.1
click at [323, 392] on div "const { id , address } = await privy . wallets (). create ({ chain_type: 'ether…" at bounding box center [610, 435] width 592 height 128
copy span "const { id , address }"
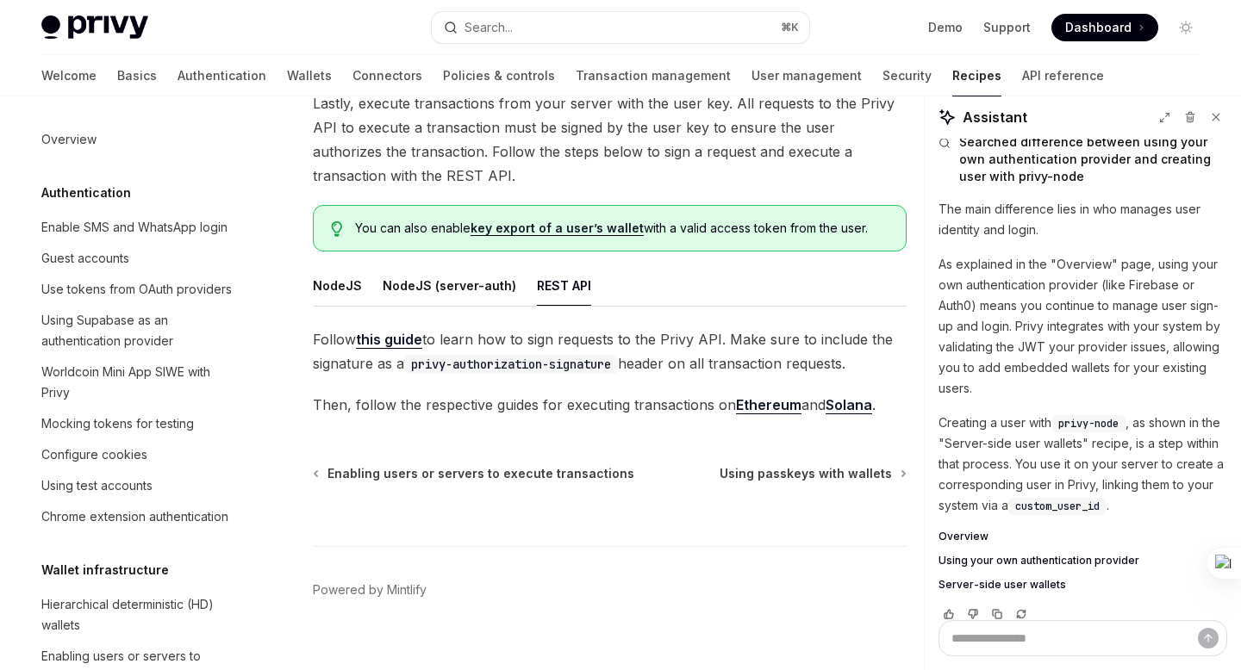
scroll to position [3264, 0]
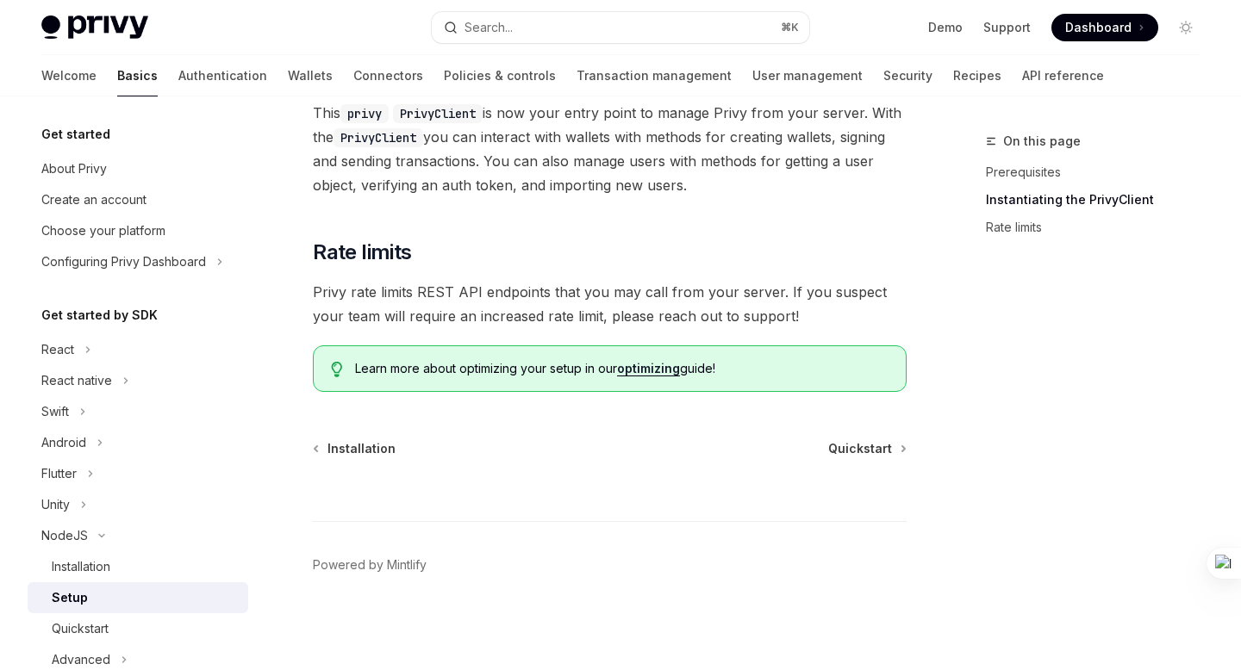
scroll to position [277, 0]
